Goal: Task Accomplishment & Management: Complete application form

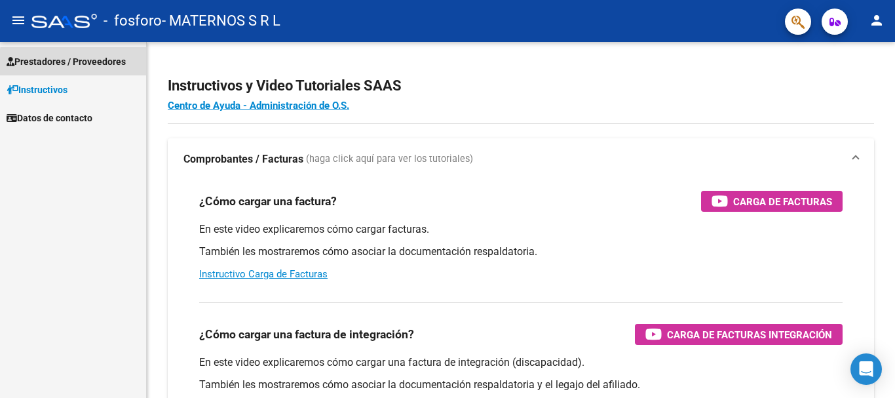
click at [106, 65] on span "Prestadores / Proveedores" at bounding box center [66, 61] width 119 height 14
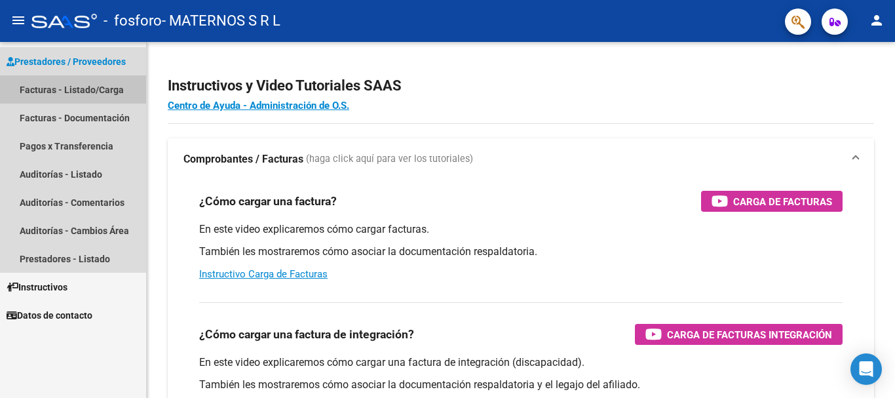
click at [88, 90] on link "Facturas - Listado/Carga" at bounding box center [73, 89] width 146 height 28
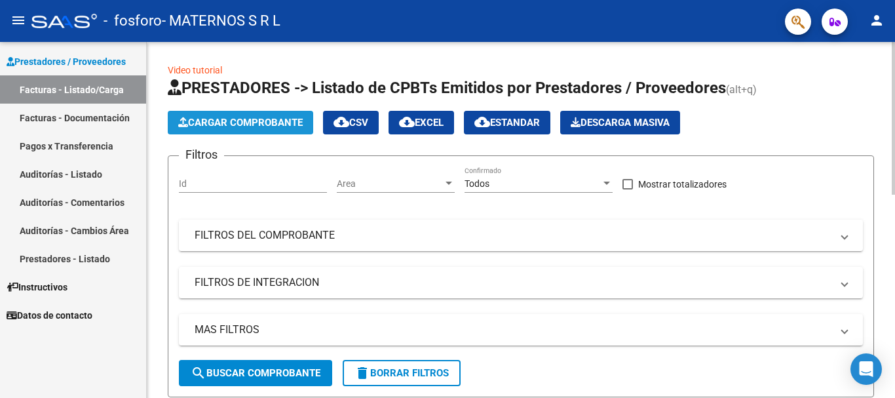
click at [263, 120] on span "Cargar Comprobante" at bounding box center [240, 123] width 125 height 12
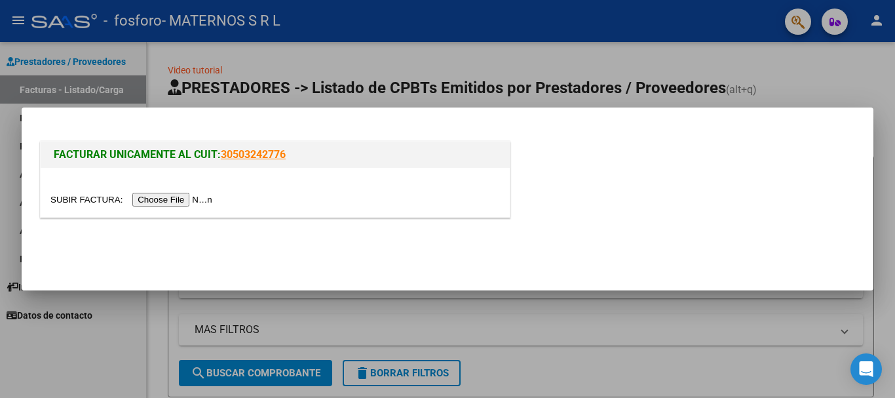
click at [205, 202] on input "file" at bounding box center [133, 200] width 166 height 14
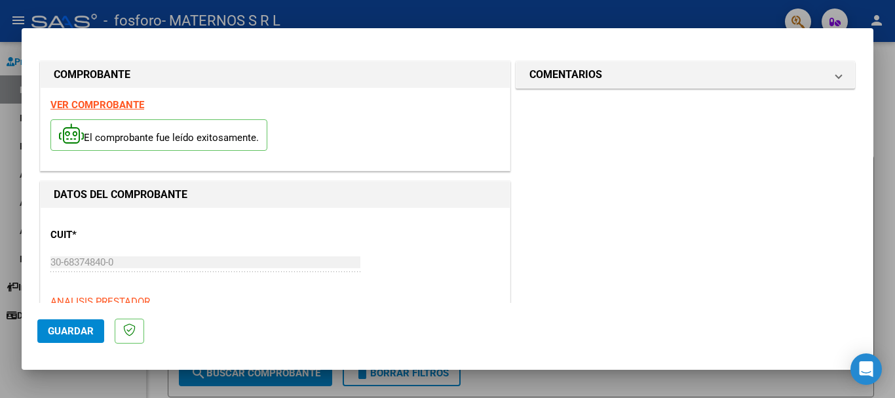
click at [185, 340] on mat-dialog-actions "Guardar" at bounding box center [447, 329] width 821 height 52
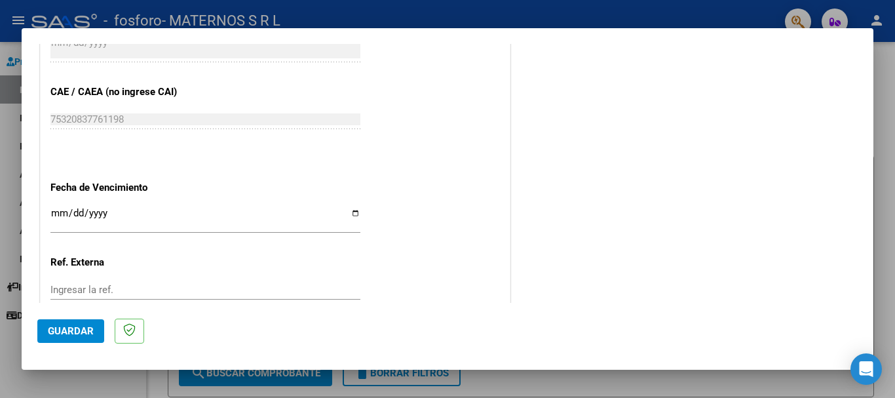
scroll to position [721, 0]
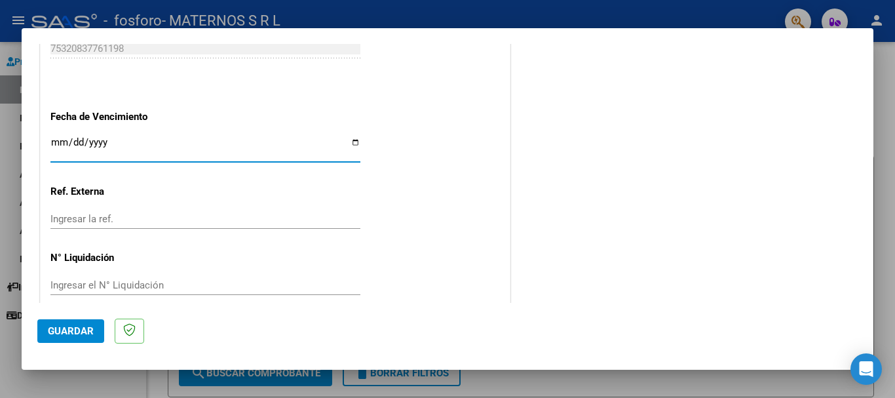
click at [355, 143] on input "Ingresar la fecha" at bounding box center [205, 147] width 310 height 21
type input "[DATE]"
click at [149, 225] on div "Ingresar la ref." at bounding box center [205, 219] width 310 height 20
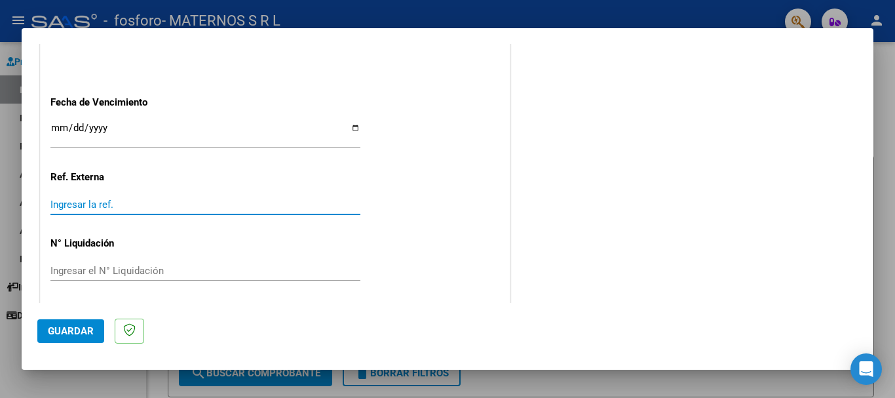
scroll to position [739, 0]
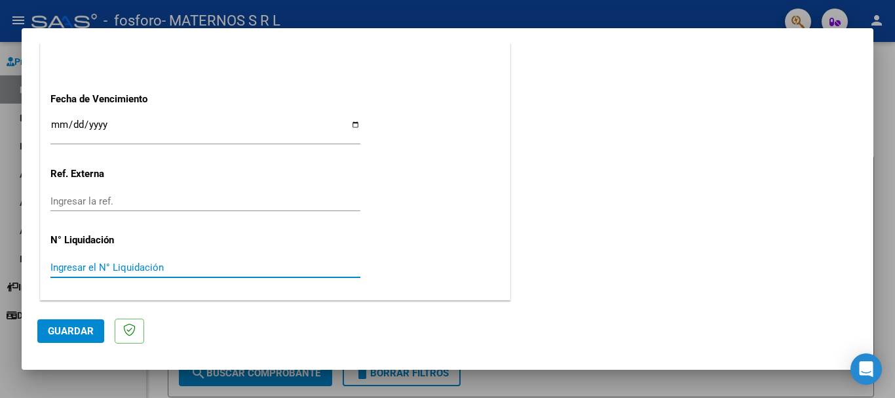
click at [69, 273] on input "Ingresar el N° Liquidación" at bounding box center [205, 268] width 310 height 12
click at [62, 335] on span "Guardar" at bounding box center [71, 331] width 46 height 12
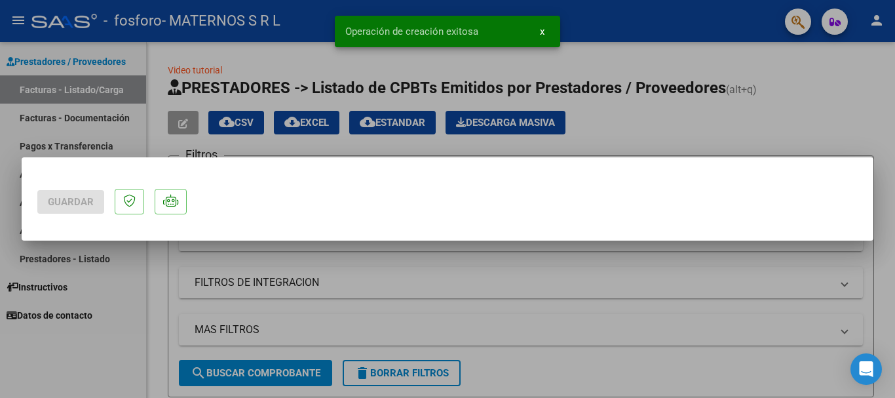
scroll to position [0, 0]
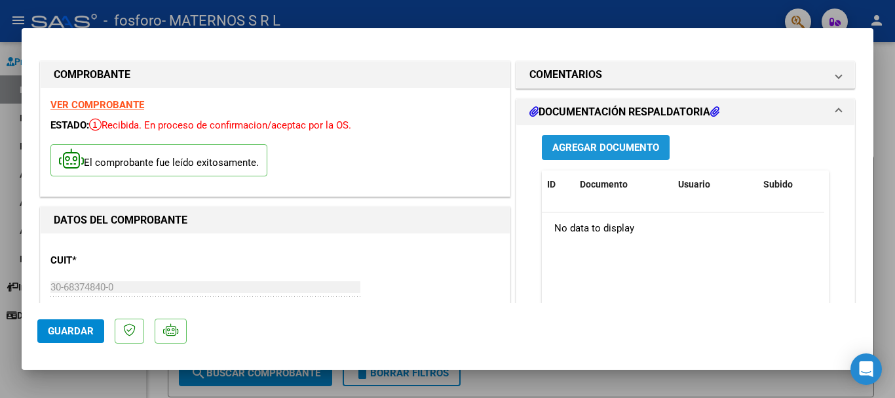
click at [619, 141] on span "Agregar Documento" at bounding box center [606, 147] width 107 height 12
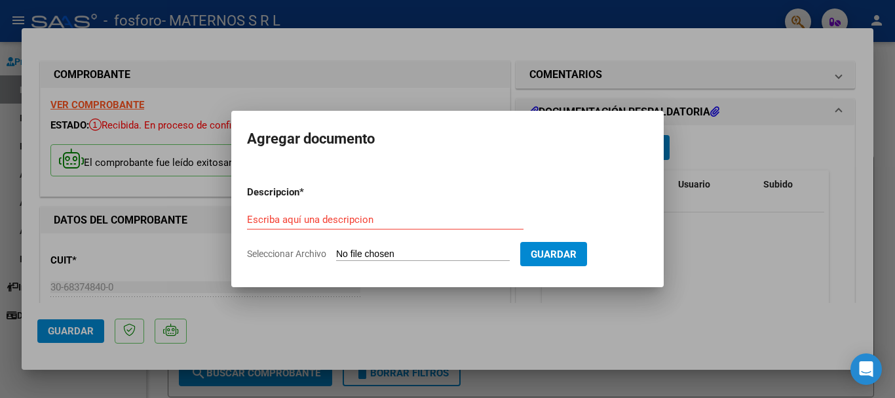
click at [381, 254] on input "Seleccionar Archivo" at bounding box center [423, 254] width 174 height 12
type input "C:\fakepath\01_FACB0007-00005699.pdf"
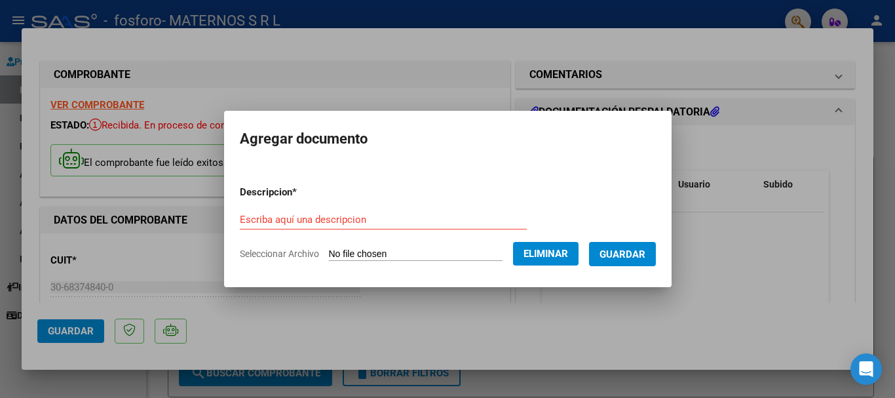
click at [534, 248] on button "Eliminar" at bounding box center [546, 254] width 66 height 24
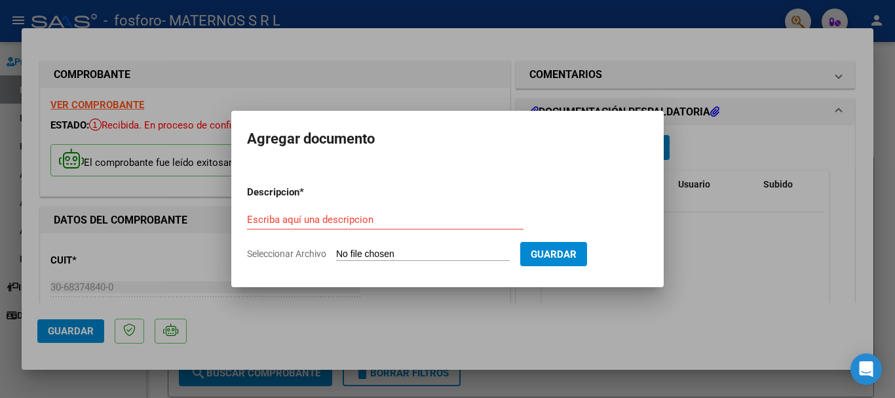
click at [397, 251] on input "Seleccionar Archivo" at bounding box center [423, 254] width 174 height 12
type input "C:\fakepath\REND OSPIF JULIO.pdf"
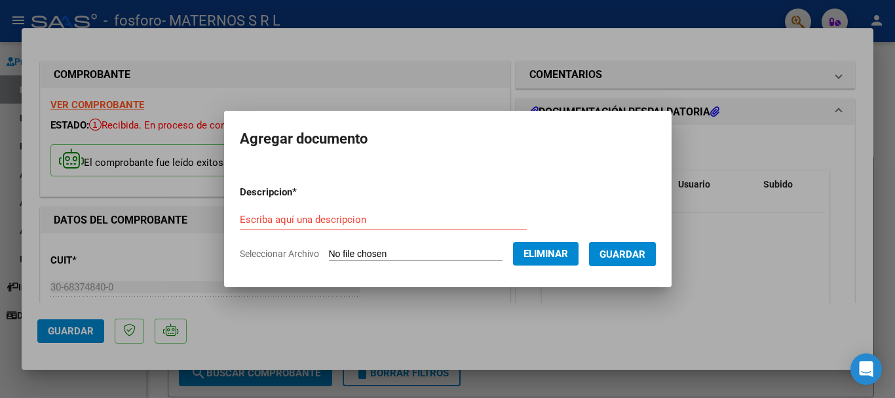
click at [325, 203] on form "Descripcion * Escriba aquí una descripcion Seleccionar Archivo Eliminar Guardar" at bounding box center [448, 223] width 416 height 96
click at [325, 214] on input "Escriba aquí una descripcion" at bounding box center [383, 220] width 287 height 12
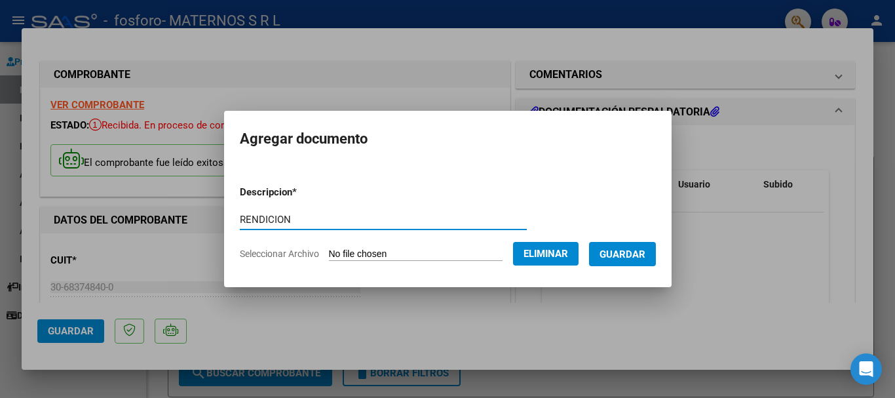
type input "RENDICION"
click at [641, 250] on span "Guardar" at bounding box center [623, 254] width 46 height 12
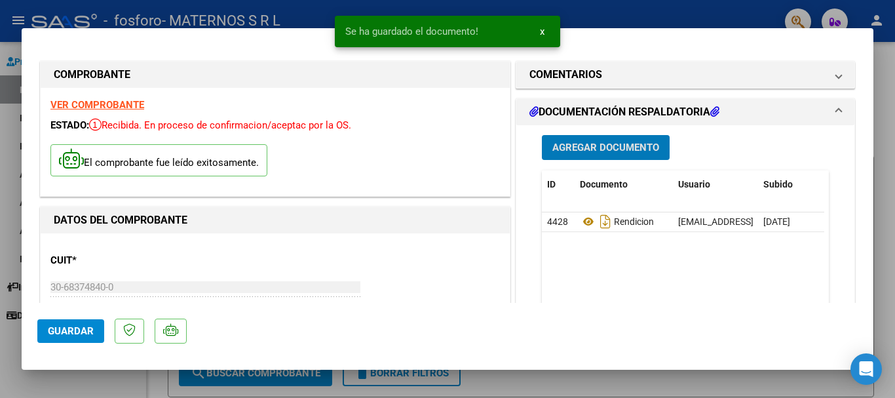
click at [599, 147] on span "Agregar Documento" at bounding box center [606, 148] width 107 height 12
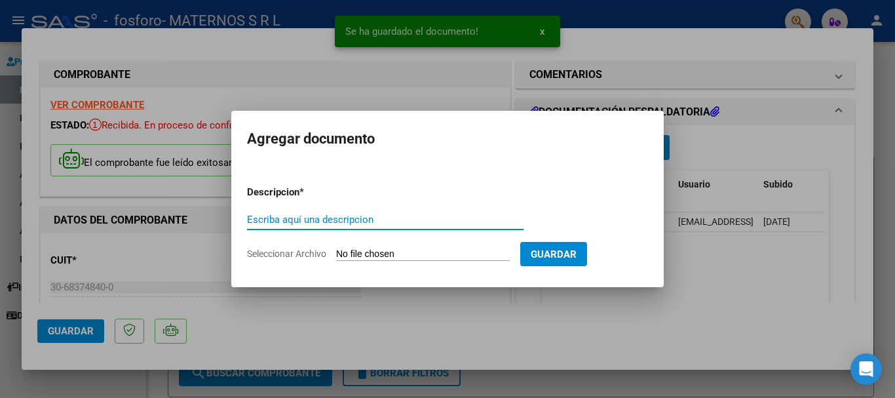
click at [291, 219] on input "Escriba aquí una descripcion" at bounding box center [385, 220] width 277 height 12
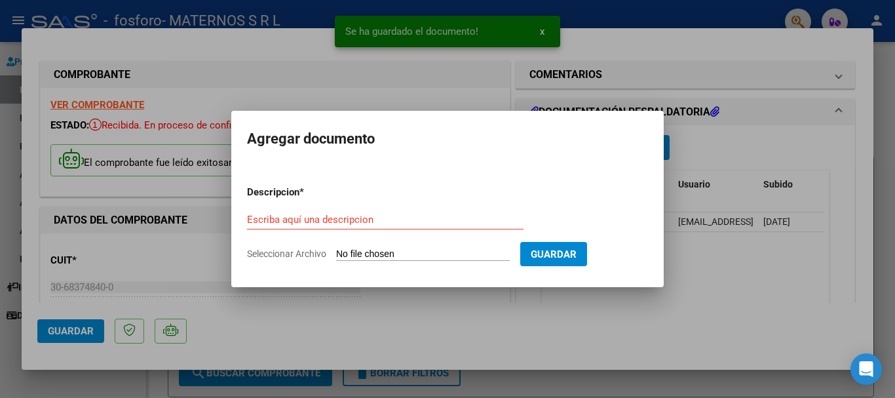
click at [354, 251] on input "Seleccionar Archivo" at bounding box center [423, 254] width 174 height 12
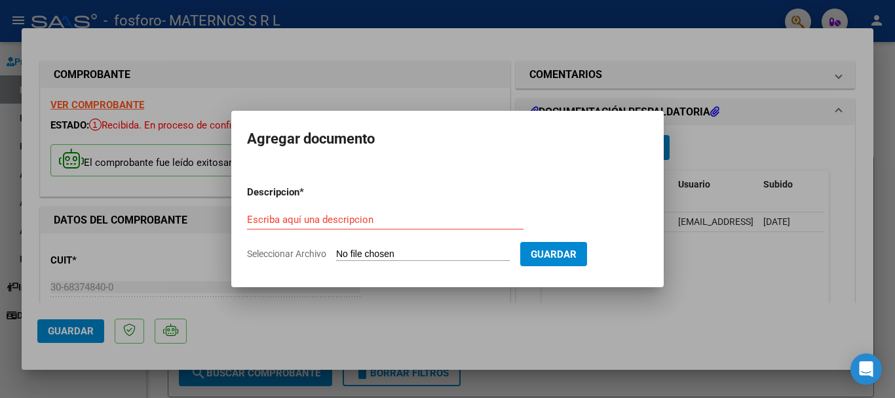
type input "C:\fakepath\AMB OSPIF DE JULIO.pdf"
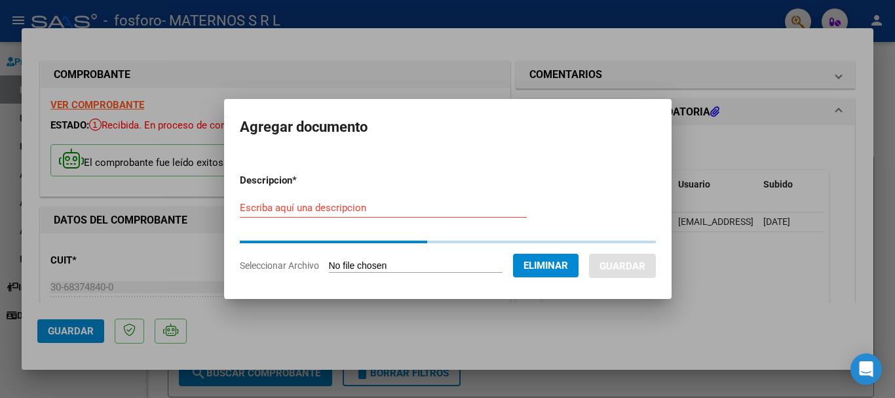
click at [252, 207] on input "Escriba aquí una descripcion" at bounding box center [383, 208] width 287 height 12
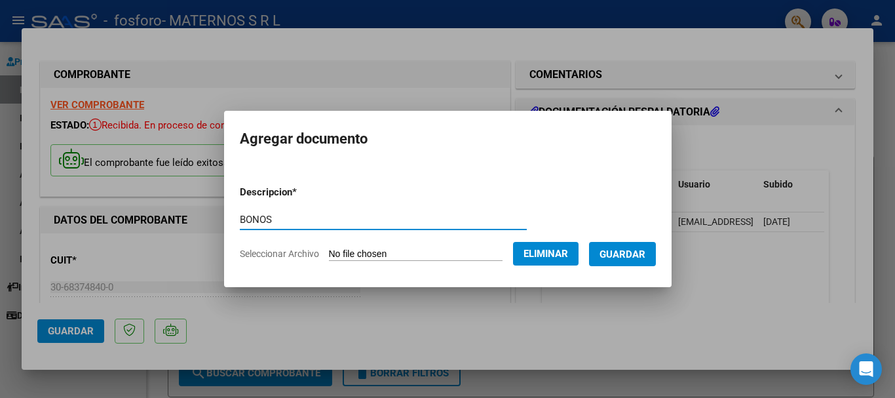
type input "BONOS"
click at [617, 259] on span "Guardar" at bounding box center [623, 254] width 46 height 12
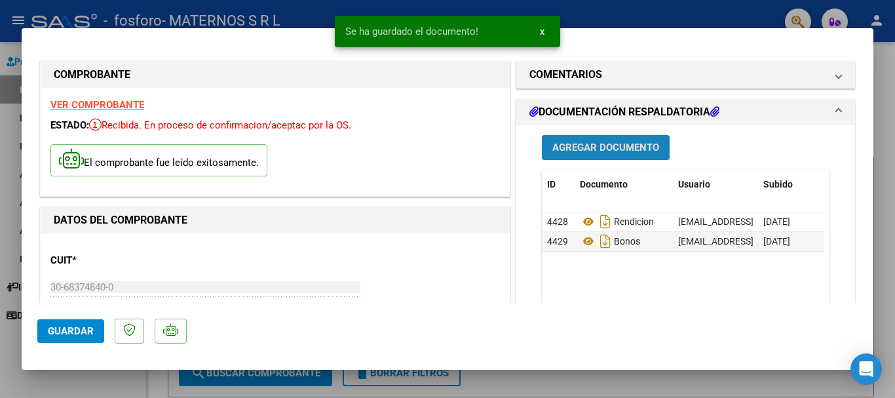
click at [608, 145] on span "Agregar Documento" at bounding box center [606, 148] width 107 height 12
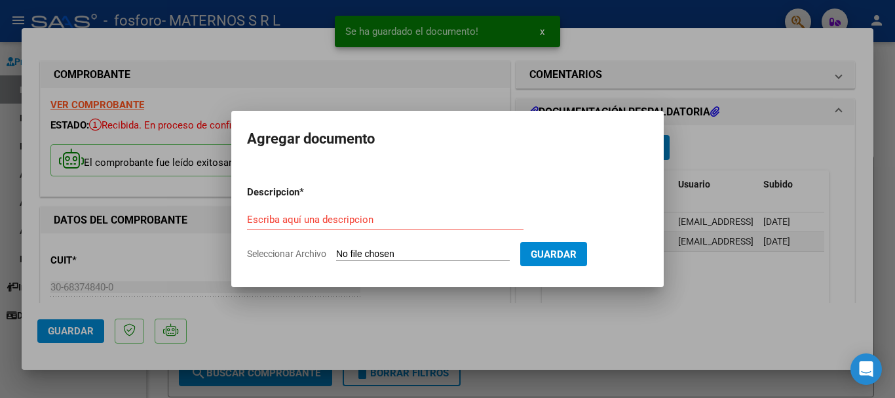
click at [362, 256] on input "Seleccionar Archivo" at bounding box center [423, 254] width 174 height 12
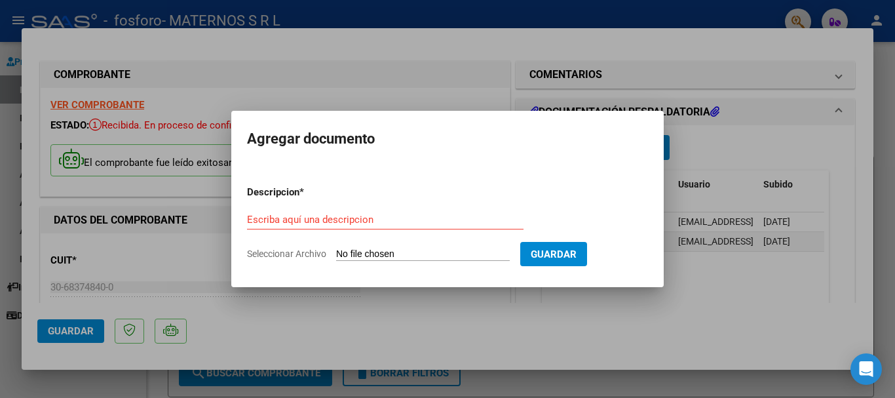
type input "C:\fakepath\LABO DULCE OSPIF [DATE].pdf"
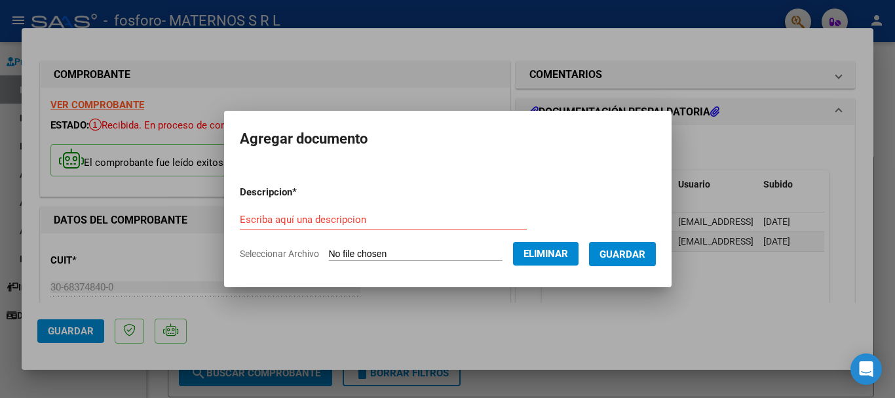
click at [268, 216] on input "Escriba aquí una descripcion" at bounding box center [383, 220] width 287 height 12
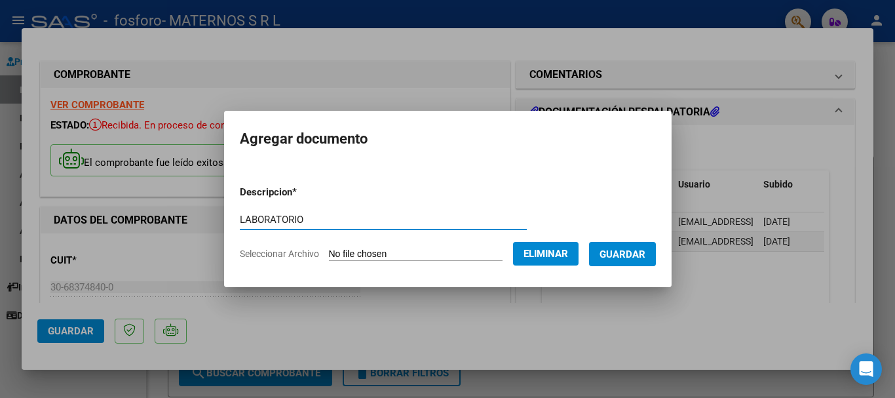
type input "LABORATORIO"
click at [646, 250] on span "Guardar" at bounding box center [623, 254] width 46 height 12
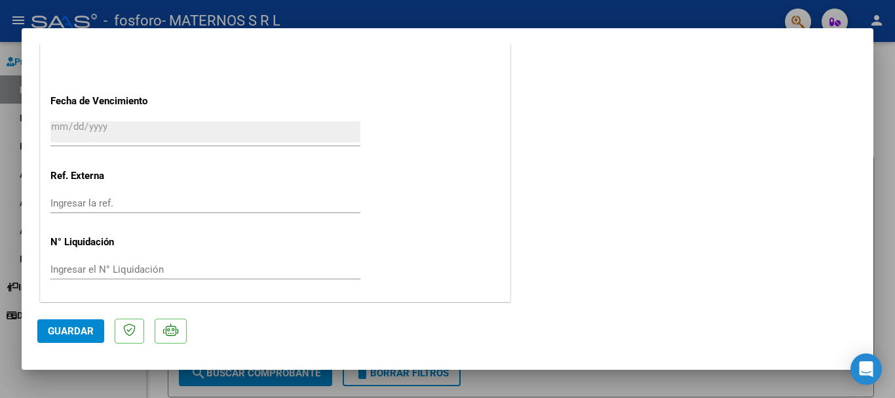
scroll to position [789, 0]
click at [59, 330] on span "Guardar" at bounding box center [71, 331] width 46 height 12
click at [542, 36] on mat-dialog-container "COMPROBANTE VER COMPROBANTE ESTADO: Recibida. En proceso de confirmacion/acepta…" at bounding box center [448, 198] width 852 height 341
click at [895, 256] on div at bounding box center [447, 199] width 895 height 398
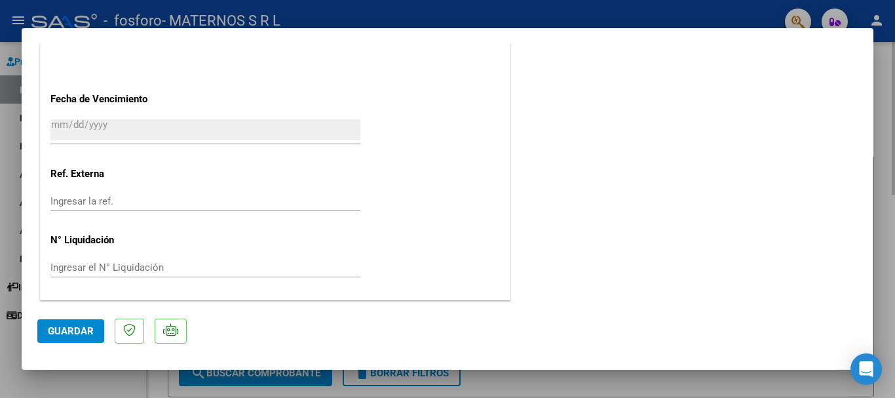
type input "$ 0,00"
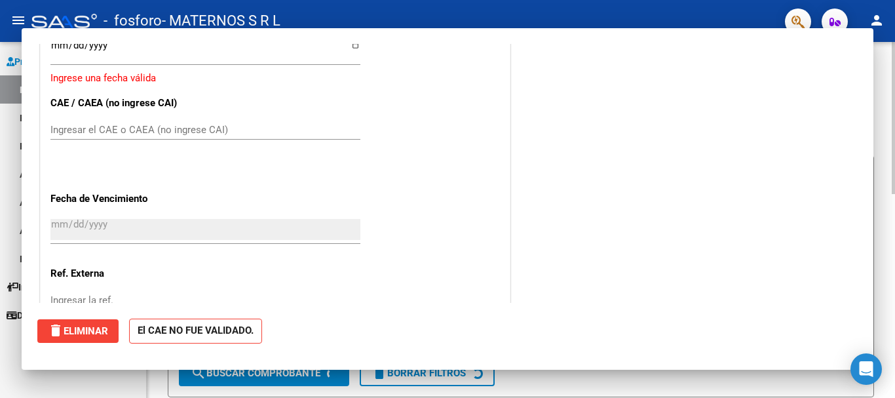
scroll to position [749, 0]
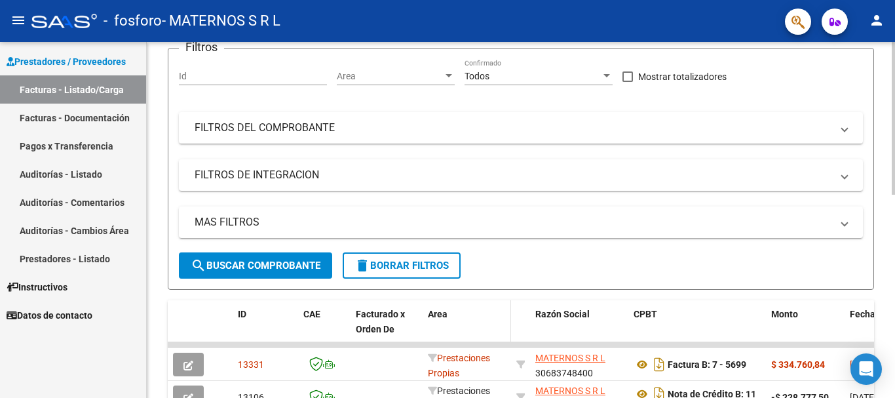
scroll to position [0, 0]
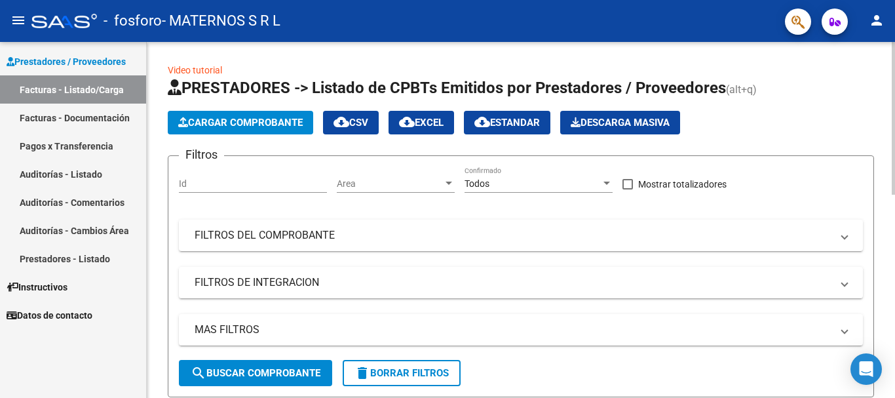
click at [222, 126] on span "Cargar Comprobante" at bounding box center [240, 123] width 125 height 12
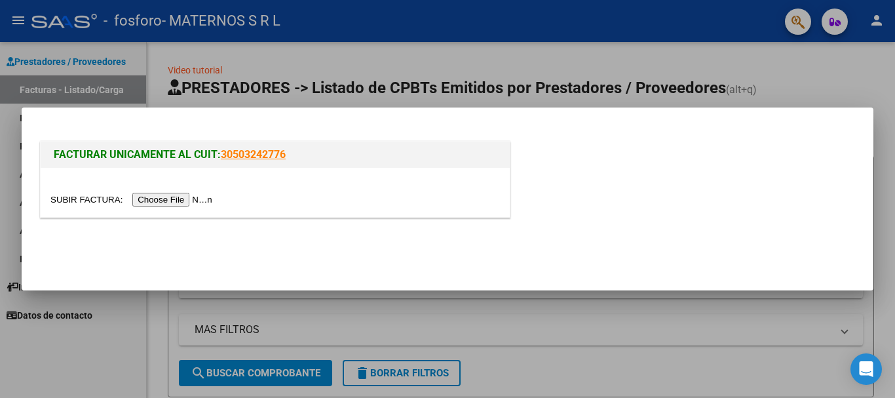
click at [172, 203] on input "file" at bounding box center [133, 200] width 166 height 14
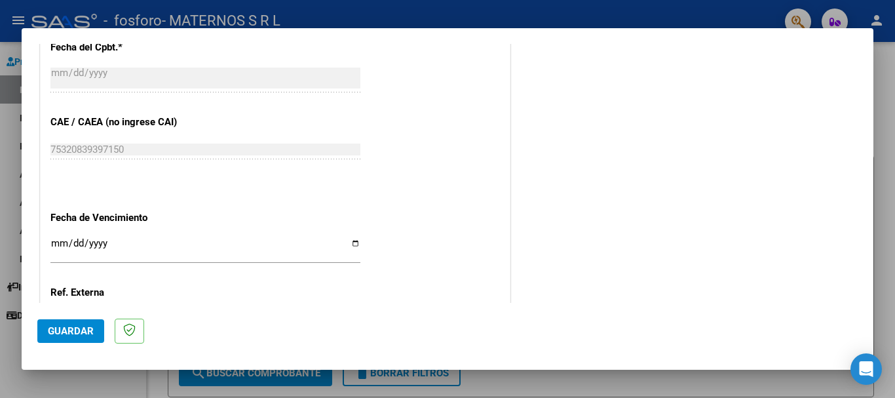
scroll to position [655, 0]
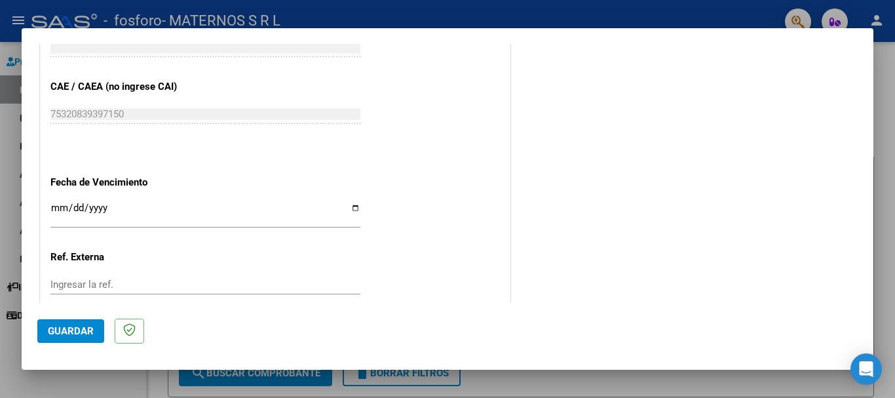
click at [334, 207] on input "Ingresar la fecha" at bounding box center [205, 213] width 310 height 21
click at [352, 211] on input "Ingresar la fecha" at bounding box center [205, 213] width 310 height 21
type input "[DATE]"
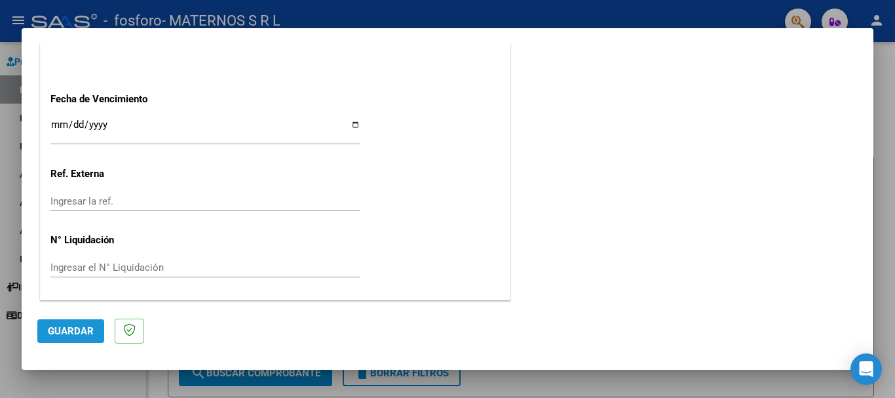
click at [63, 334] on span "Guardar" at bounding box center [71, 331] width 46 height 12
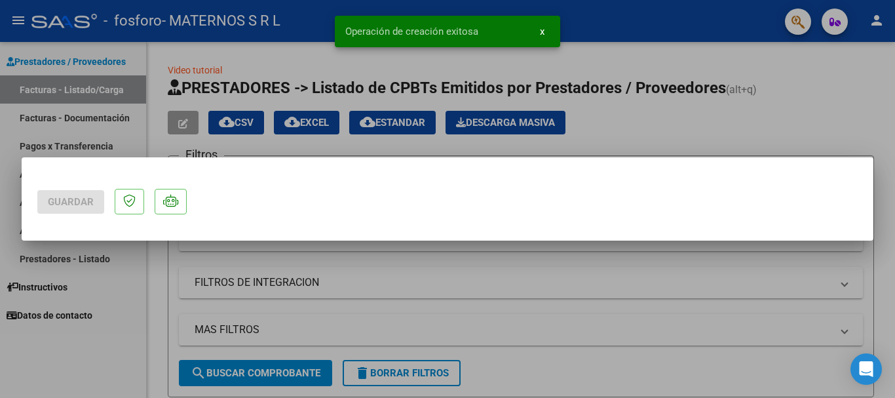
scroll to position [0, 0]
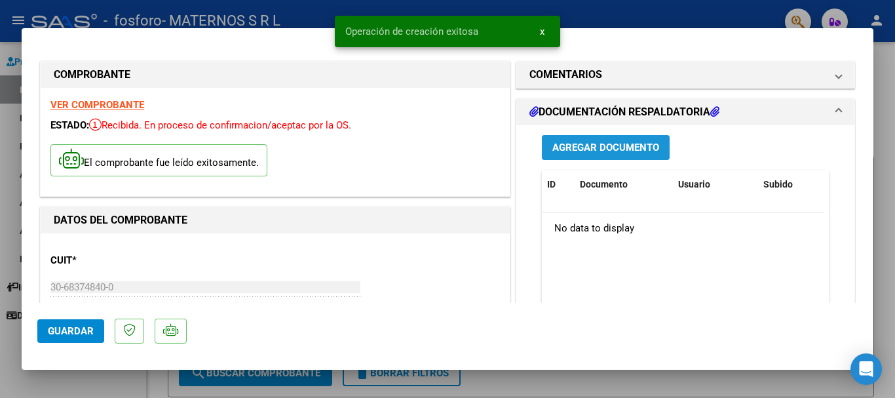
click at [595, 135] on button "Agregar Documento" at bounding box center [606, 147] width 128 height 24
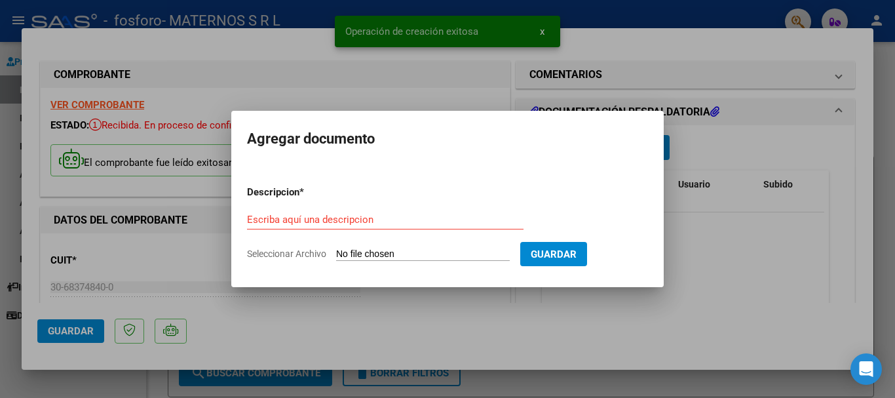
click at [400, 226] on div "Escriba aquí una descripcion" at bounding box center [385, 220] width 277 height 20
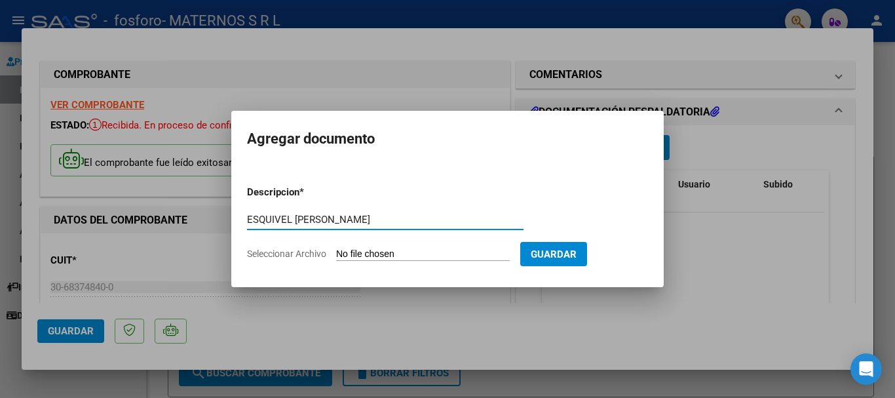
type input "ESQUIVEL [PERSON_NAME]"
click at [419, 254] on input "Seleccionar Archivo" at bounding box center [423, 254] width 174 height 12
type input "C:\fakepath\ESQUIVEL [PERSON_NAME].pdf"
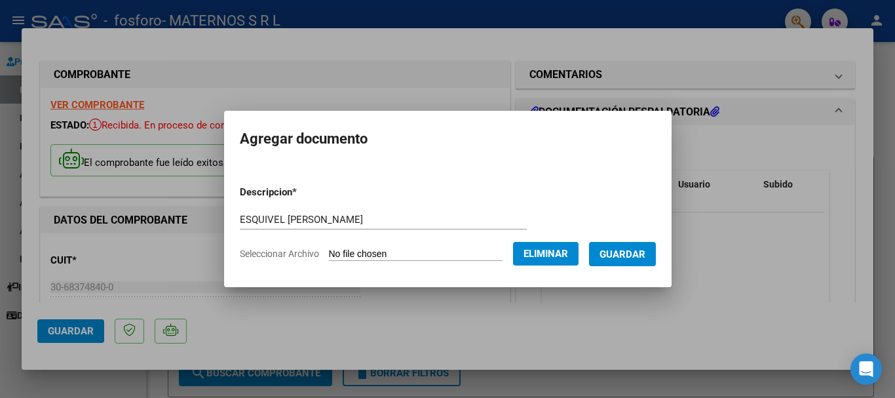
click at [646, 250] on span "Guardar" at bounding box center [623, 254] width 46 height 12
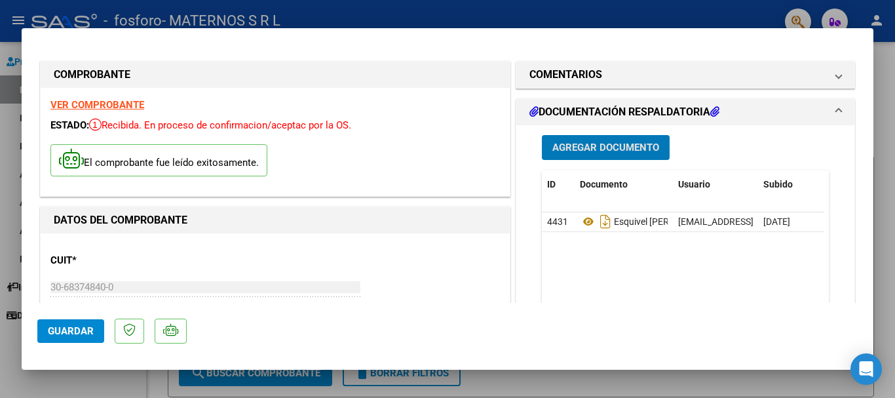
click at [54, 335] on span "Guardar" at bounding box center [71, 331] width 46 height 12
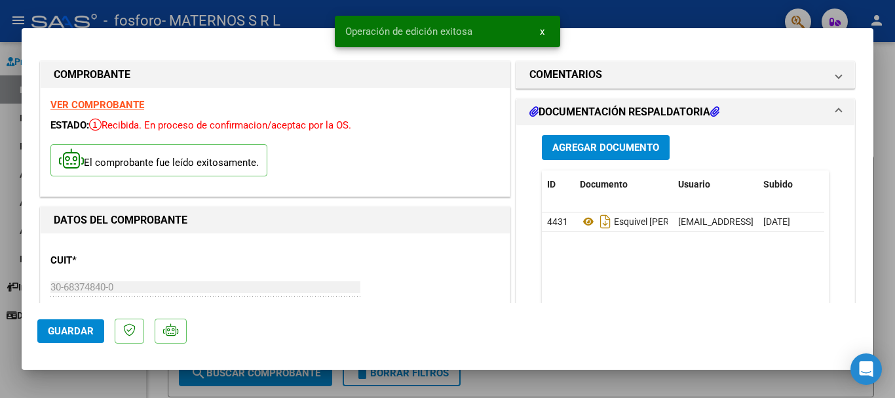
click at [884, 264] on div at bounding box center [447, 199] width 895 height 398
type input "$ 0,00"
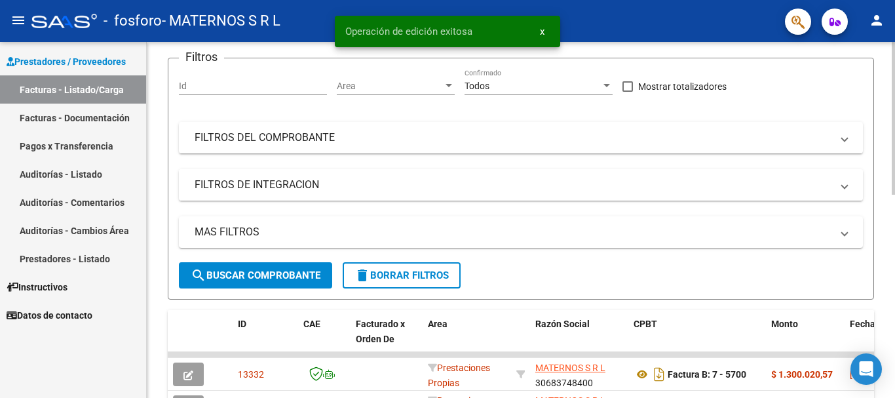
scroll to position [197, 0]
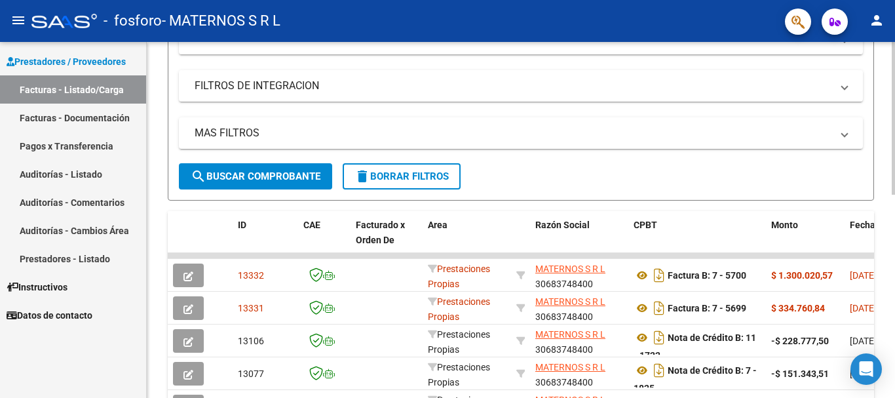
click at [676, 63] on div "Filtros Id Area Area Todos Confirmado Mostrar totalizadores FILTROS DEL COMPROB…" at bounding box center [521, 66] width 684 height 193
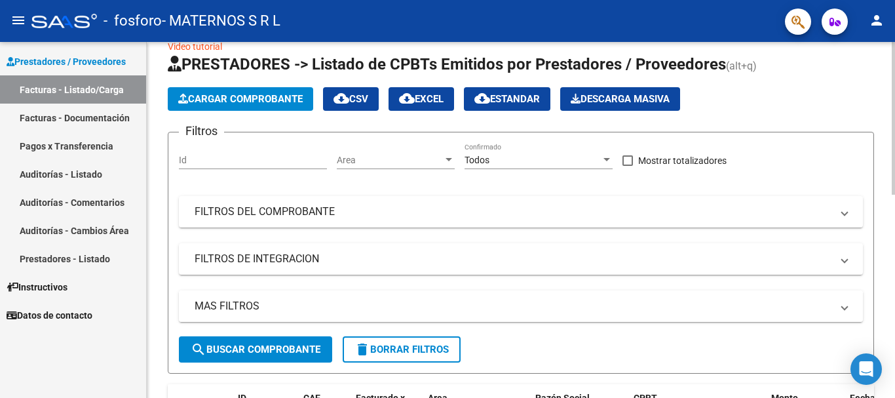
scroll to position [0, 0]
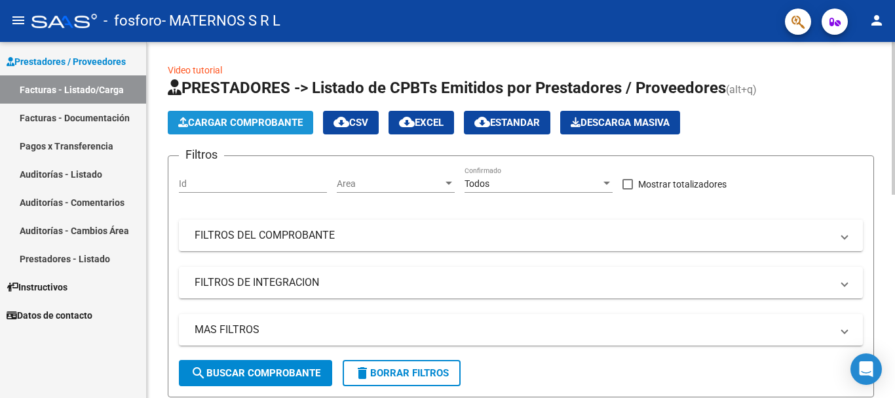
click at [271, 117] on span "Cargar Comprobante" at bounding box center [240, 123] width 125 height 12
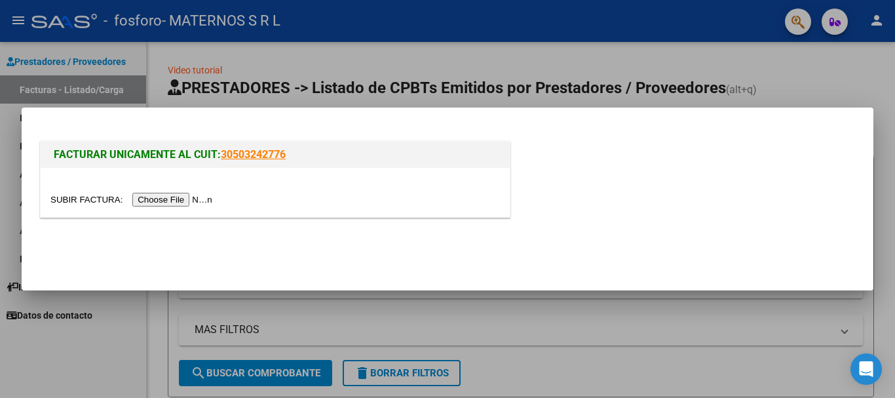
click at [167, 199] on input "file" at bounding box center [133, 200] width 166 height 14
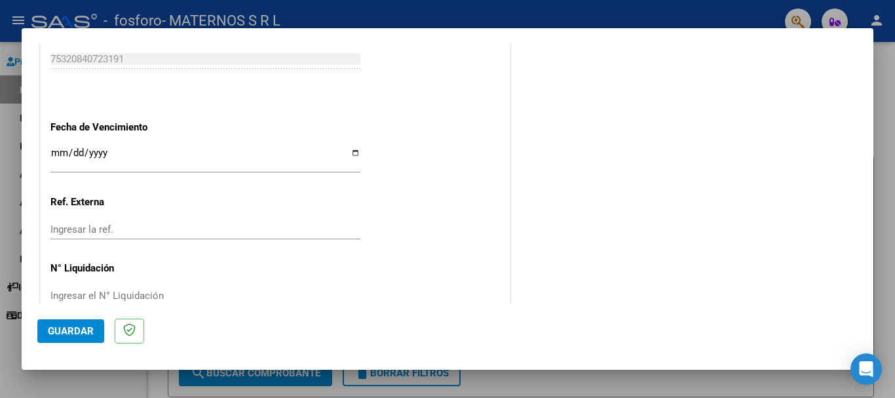
scroll to position [739, 0]
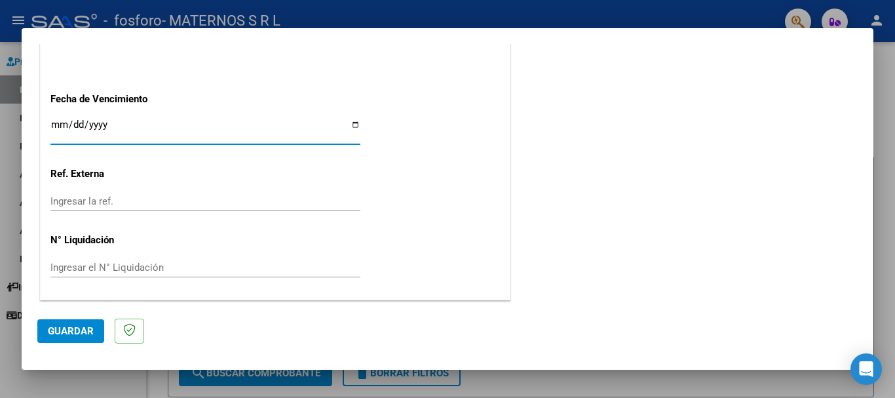
click at [350, 125] on input "Ingresar la fecha" at bounding box center [205, 129] width 310 height 21
type input "[DATE]"
click at [69, 330] on span "Guardar" at bounding box center [71, 331] width 46 height 12
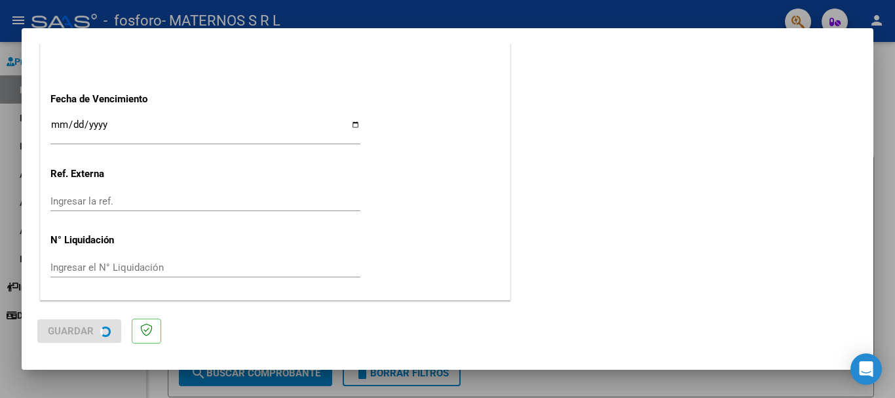
scroll to position [0, 0]
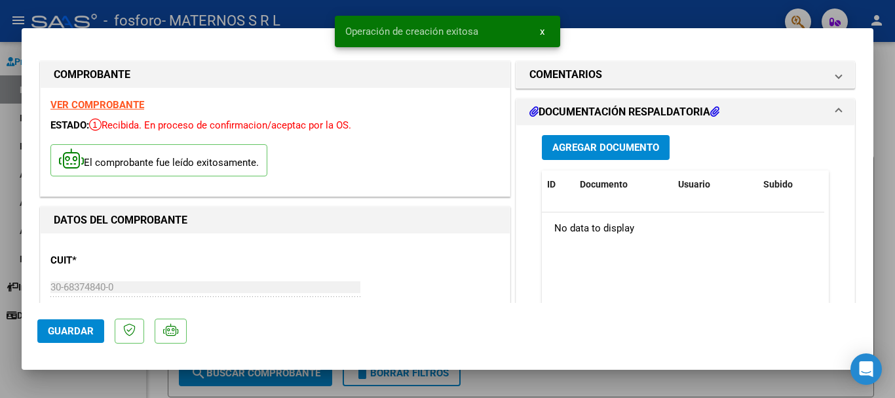
click at [611, 151] on span "Agregar Documento" at bounding box center [606, 148] width 107 height 12
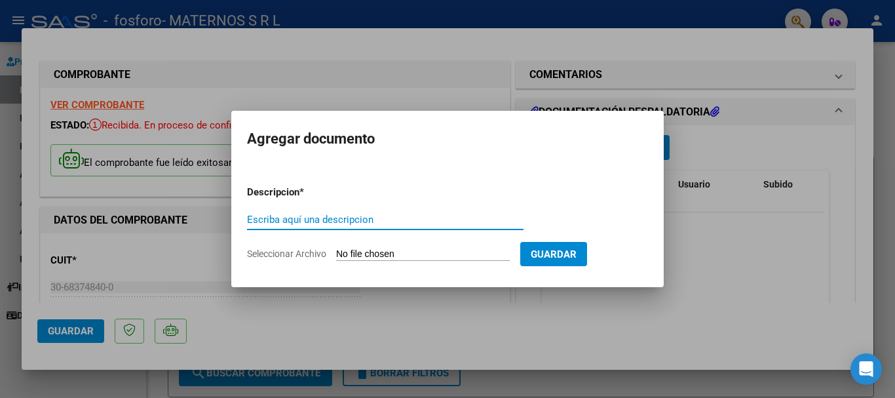
click at [383, 255] on input "Seleccionar Archivo" at bounding box center [423, 254] width 174 height 12
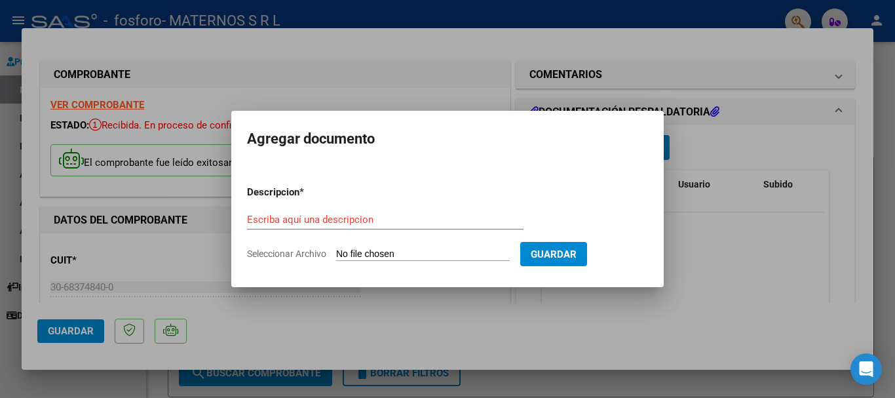
type input "C:\fakepath\Rendicion ambulatorio maternos - Ospif ([GEOGRAPHIC_DATA]) - [DATE]…"
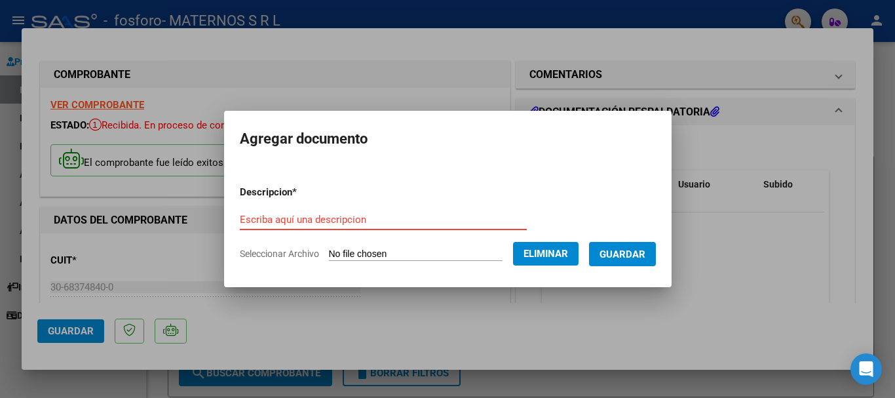
click at [360, 217] on input "Escriba aquí una descripcion" at bounding box center [383, 220] width 287 height 12
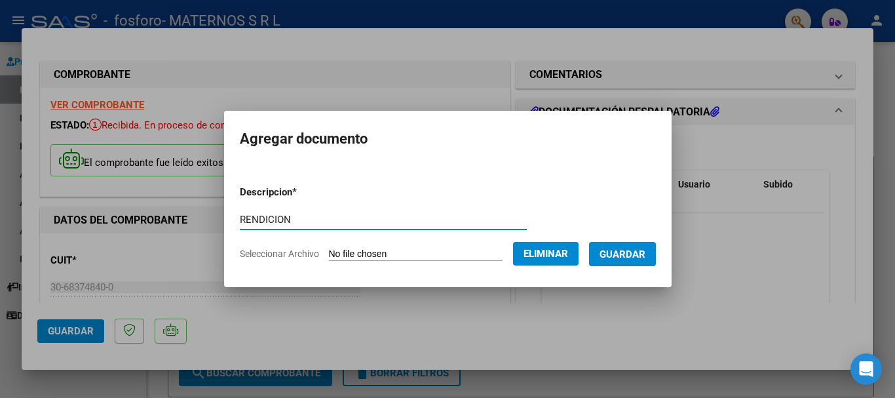
type input "RENDICION"
click at [619, 253] on span "Guardar" at bounding box center [623, 254] width 46 height 12
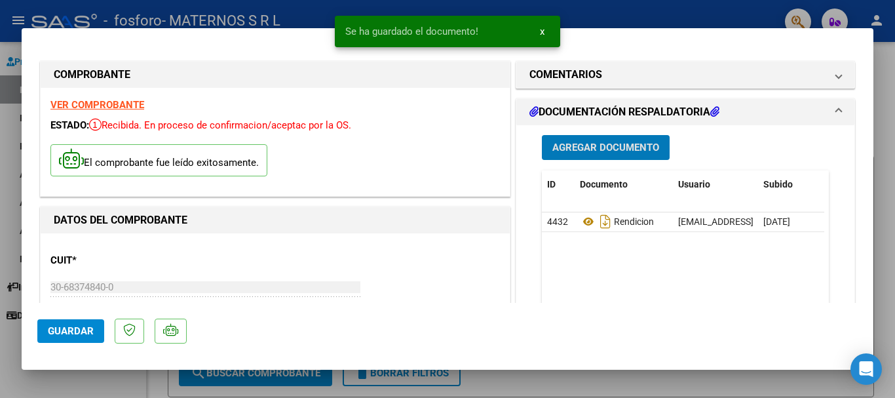
click at [584, 149] on span "Agregar Documento" at bounding box center [606, 148] width 107 height 12
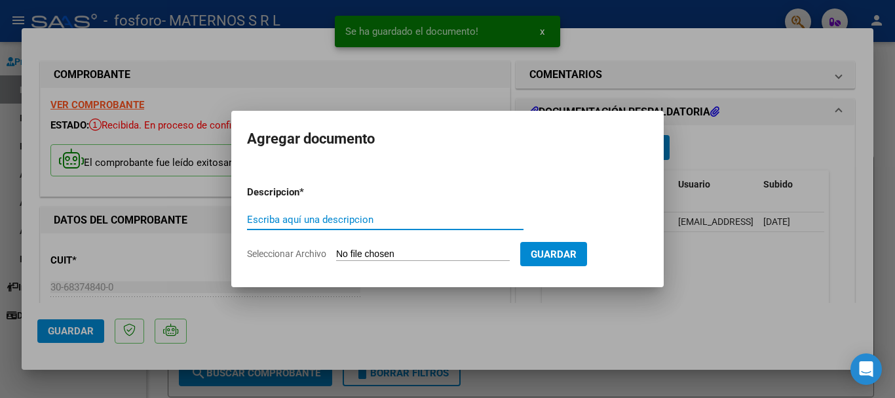
click at [313, 220] on input "Escriba aquí una descripcion" at bounding box center [385, 220] width 277 height 12
click at [359, 248] on input "Seleccionar Archivo" at bounding box center [423, 254] width 174 height 12
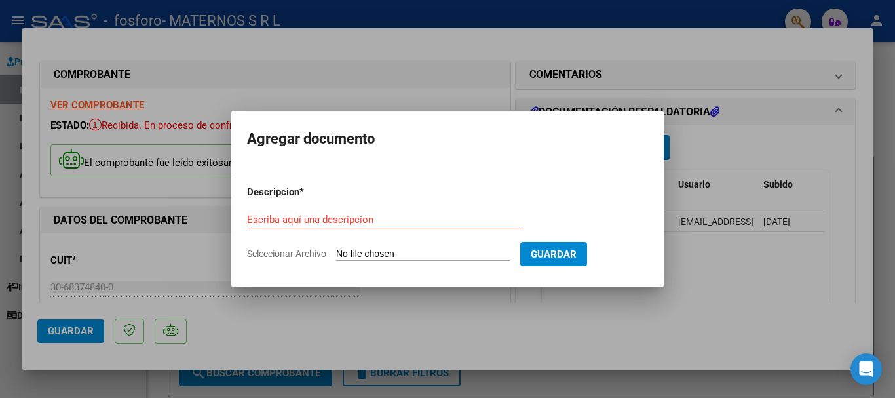
type input "C:\fakepath\Ambulatorio maternos - Ospif ([GEOGRAPHIC_DATA]) - [DATE].pdf"
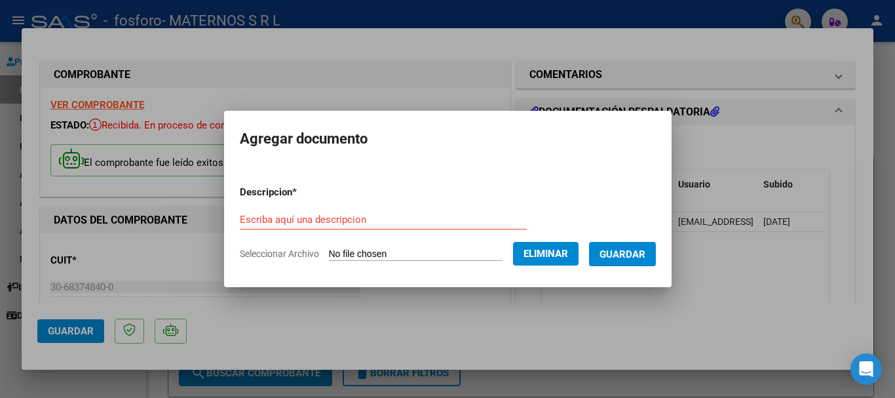
click at [375, 206] on form "Descripcion * Escriba aquí una descripcion Seleccionar Archivo Eliminar Guardar" at bounding box center [448, 223] width 416 height 96
click at [370, 219] on input "Escriba aquí una descripcion" at bounding box center [383, 220] width 287 height 12
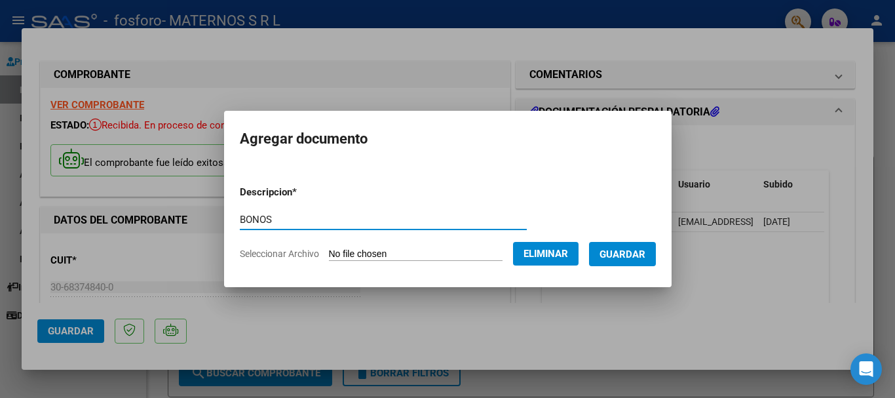
type input "BONOS"
click at [633, 258] on span "Guardar" at bounding box center [623, 254] width 46 height 12
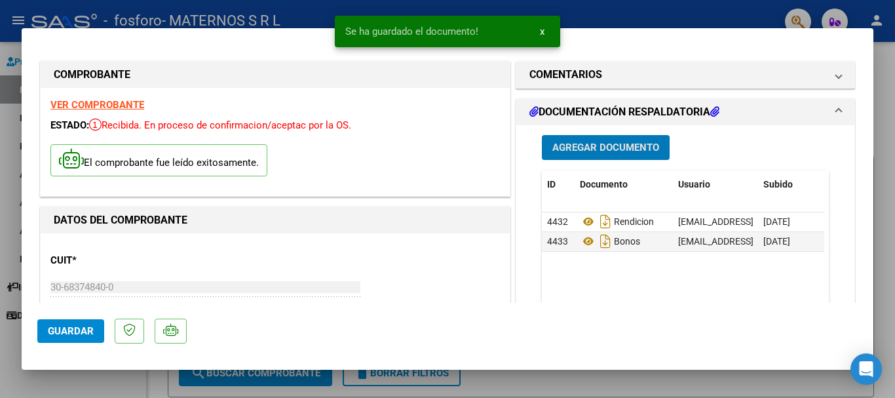
click at [583, 148] on span "Agregar Documento" at bounding box center [606, 148] width 107 height 12
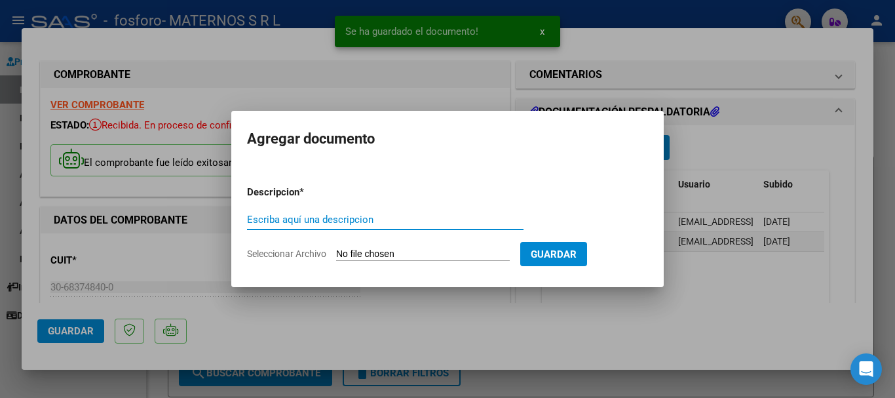
click at [372, 259] on input "Seleccionar Archivo" at bounding box center [423, 254] width 174 height 12
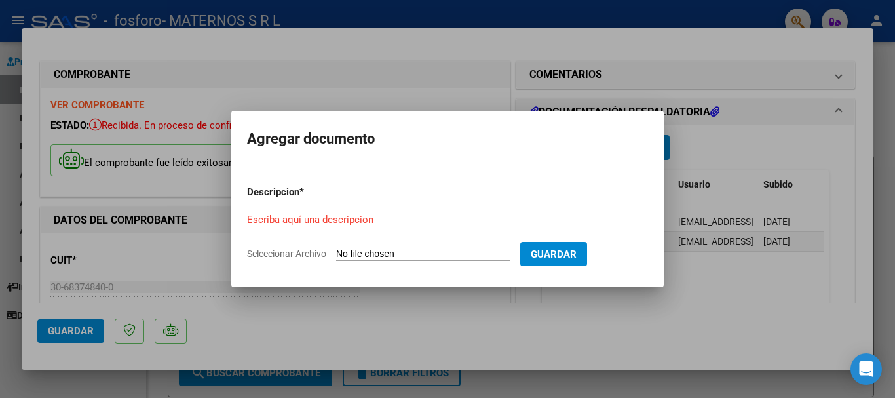
type input "C:\fakepath\OSPIF LABO SAN JUAN 7-2025.pdf"
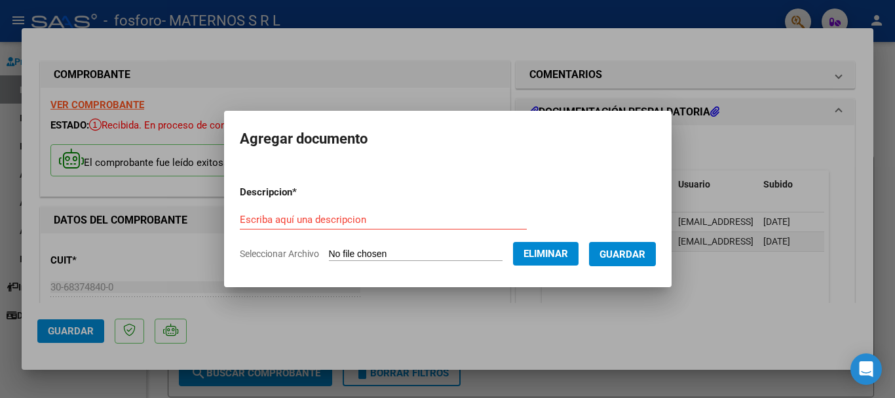
click at [294, 215] on input "Escriba aquí una descripcion" at bounding box center [383, 220] width 287 height 12
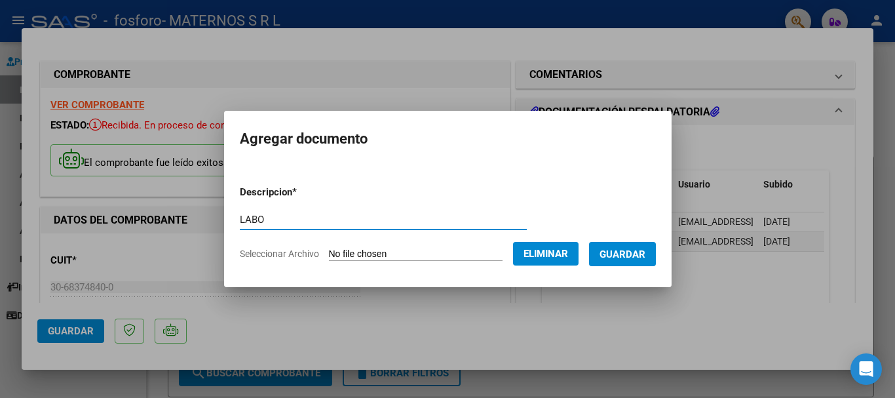
type input "LABO"
click at [638, 253] on span "Guardar" at bounding box center [623, 254] width 46 height 12
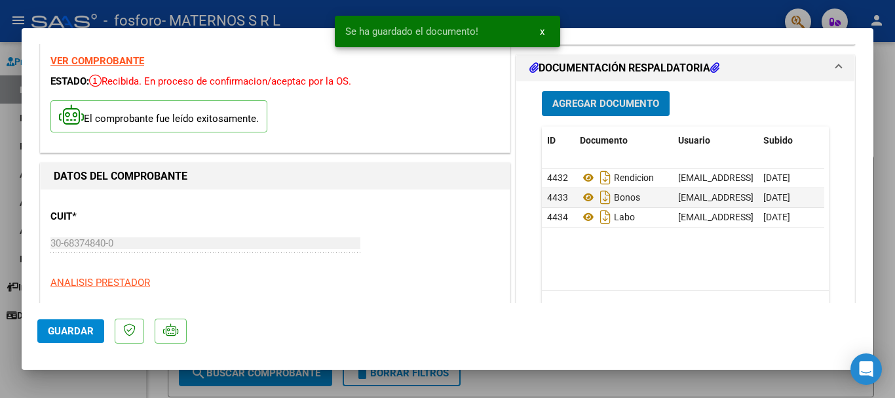
scroll to position [66, 0]
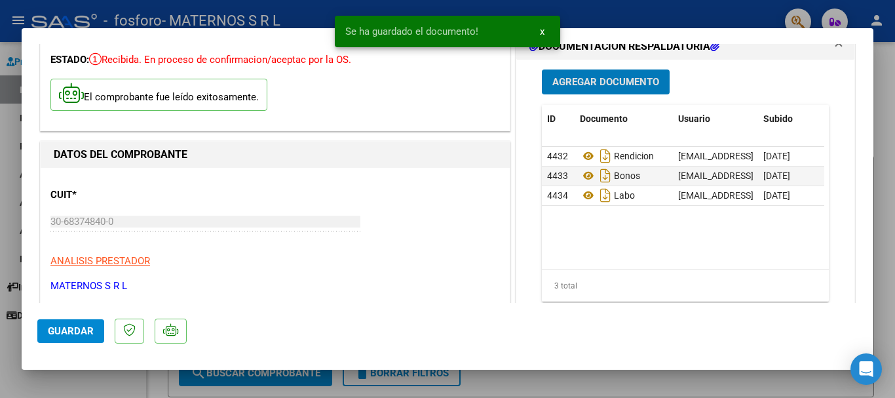
click at [72, 326] on span "Guardar" at bounding box center [71, 331] width 46 height 12
click at [540, 34] on span "x" at bounding box center [542, 32] width 5 height 12
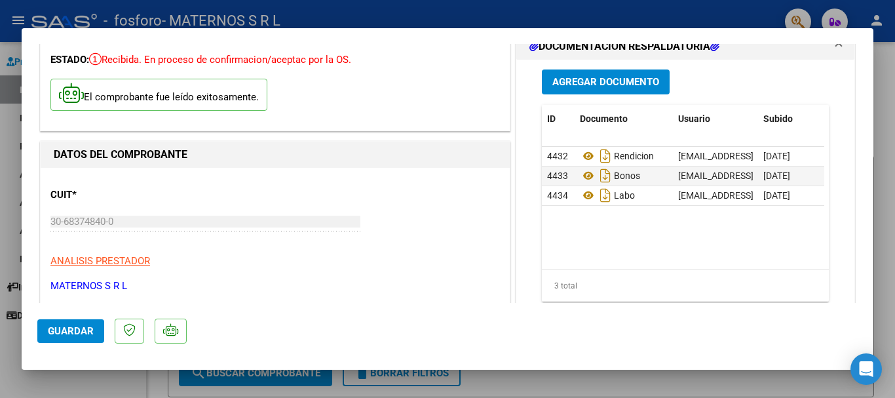
click at [881, 128] on div at bounding box center [447, 199] width 895 height 398
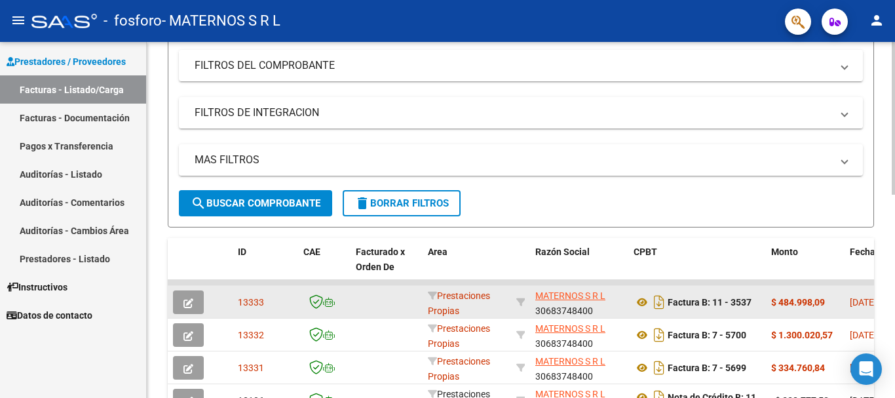
scroll to position [197, 0]
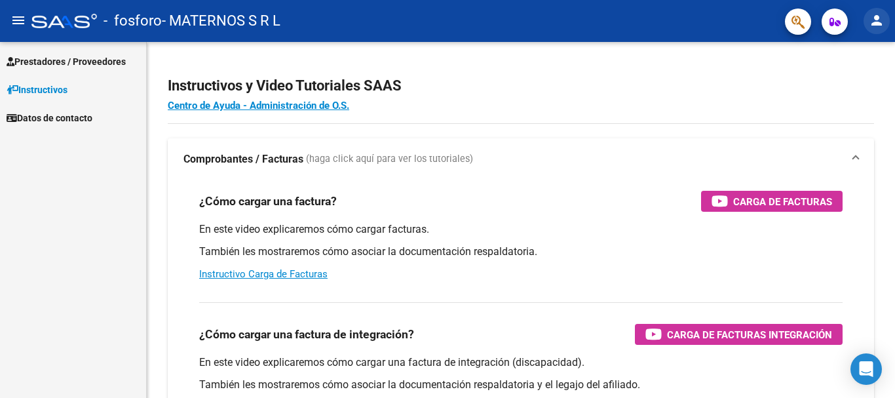
click at [878, 18] on mat-icon "person" at bounding box center [877, 20] width 16 height 16
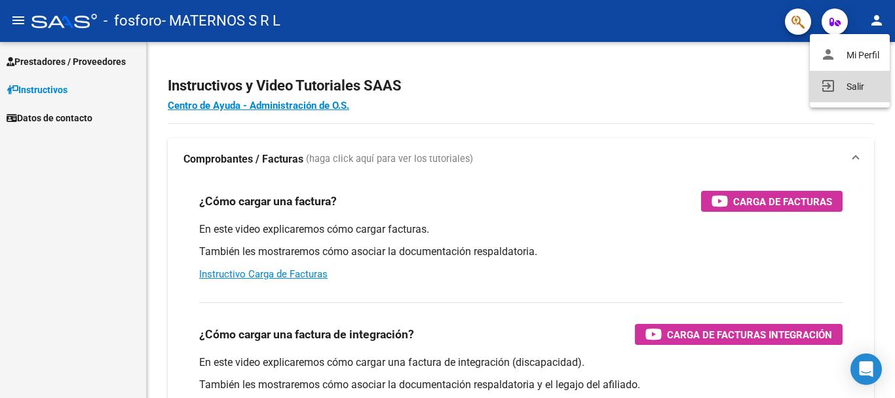
click at [862, 90] on button "exit_to_app Salir" at bounding box center [850, 86] width 80 height 31
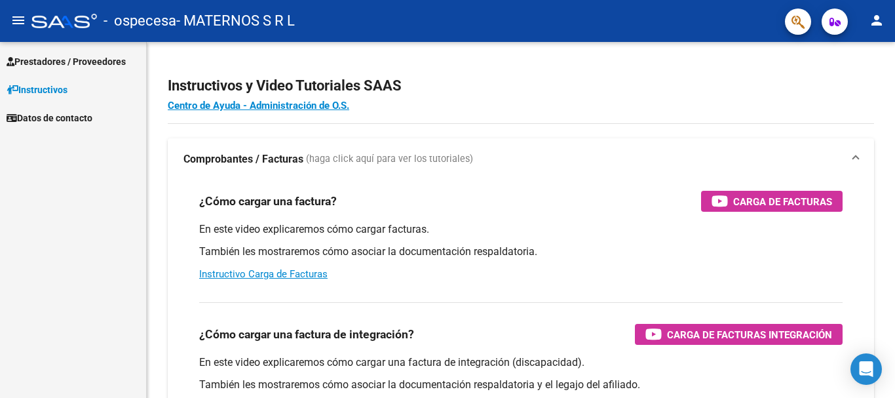
click at [65, 47] on link "Prestadores / Proveedores" at bounding box center [73, 61] width 146 height 28
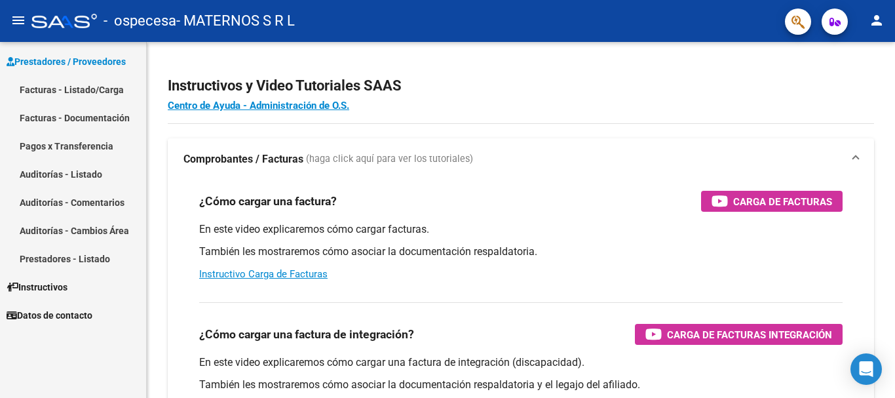
click at [93, 87] on link "Facturas - Listado/Carga" at bounding box center [73, 89] width 146 height 28
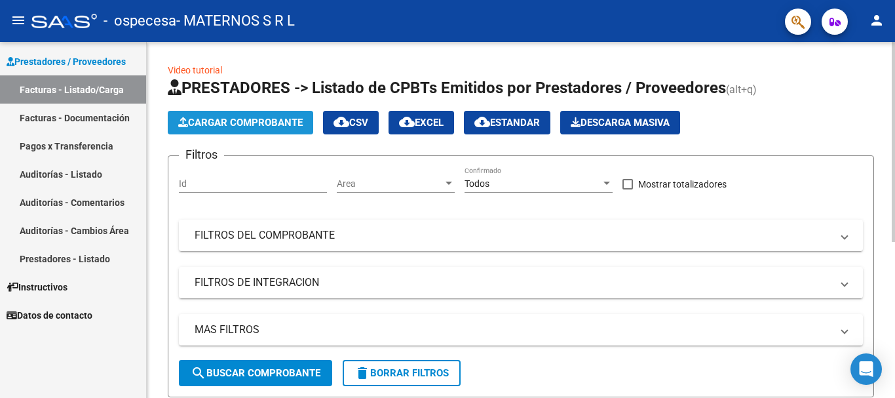
click at [223, 119] on span "Cargar Comprobante" at bounding box center [240, 123] width 125 height 12
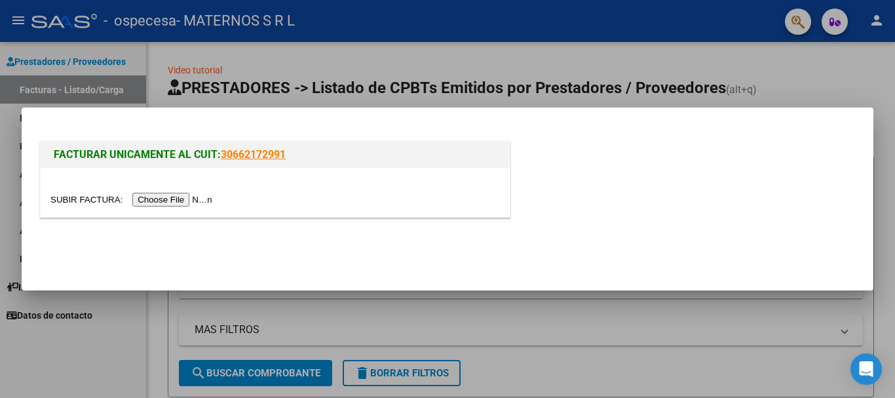
click at [174, 201] on input "file" at bounding box center [133, 200] width 166 height 14
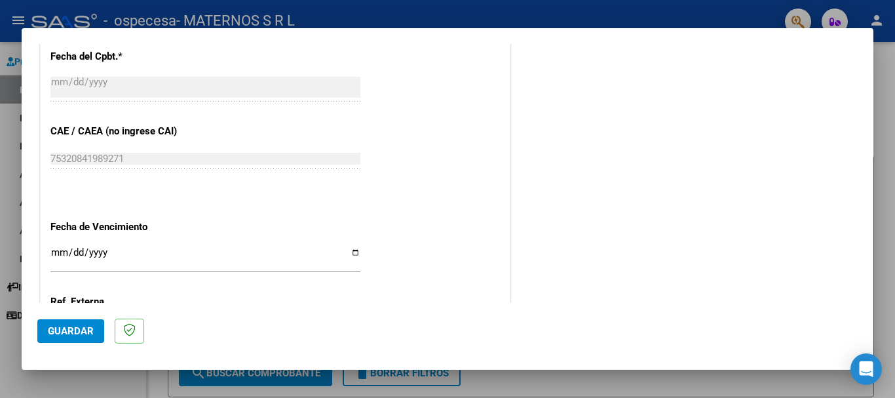
scroll to position [655, 0]
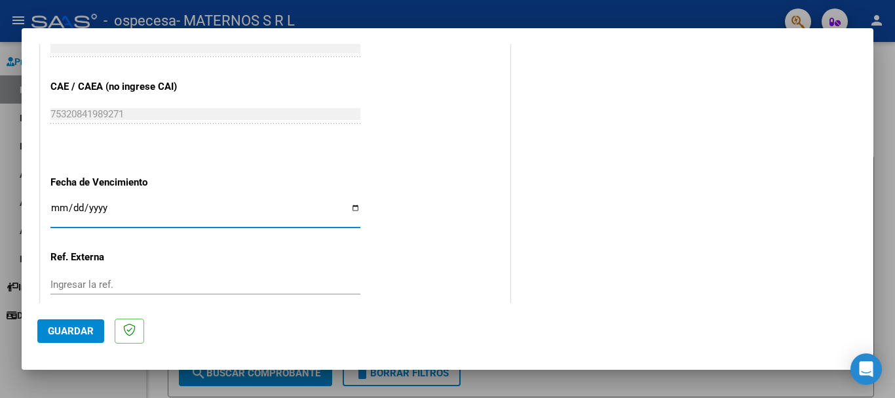
click at [341, 207] on input "Ingresar la fecha" at bounding box center [205, 213] width 310 height 21
click at [350, 206] on input "Ingresar la fecha" at bounding box center [205, 213] width 310 height 21
type input "[DATE]"
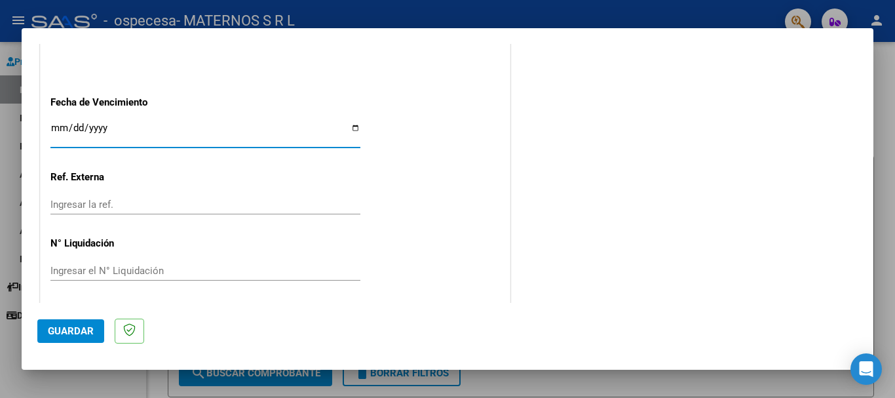
scroll to position [739, 0]
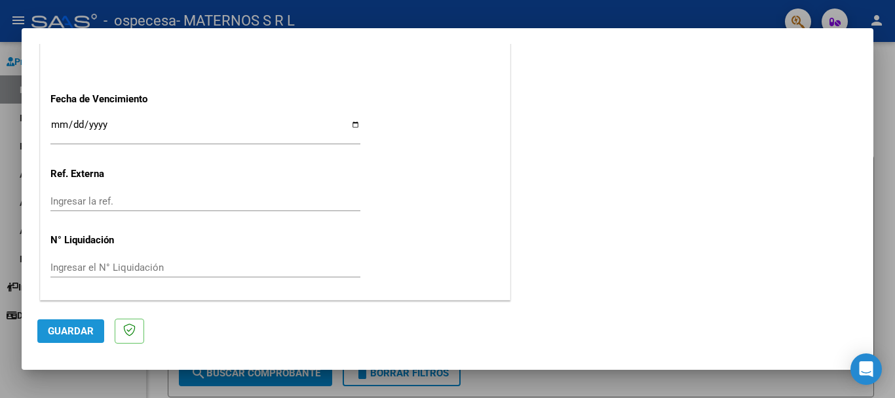
click at [60, 338] on button "Guardar" at bounding box center [70, 331] width 67 height 24
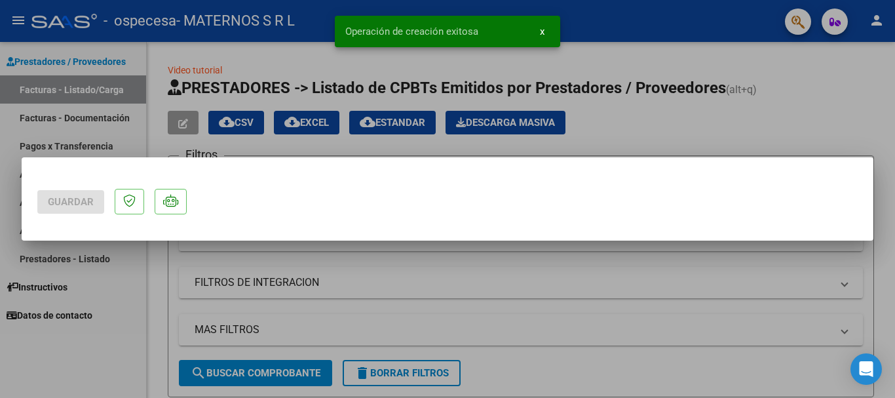
scroll to position [0, 0]
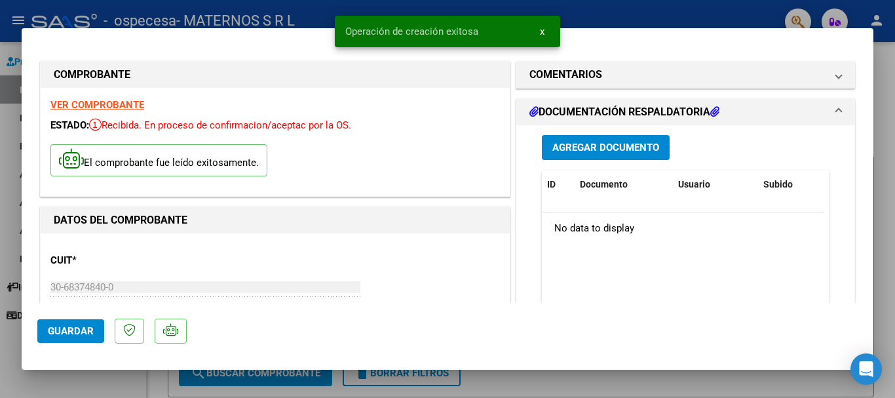
click at [638, 142] on span "Agregar Documento" at bounding box center [606, 148] width 107 height 12
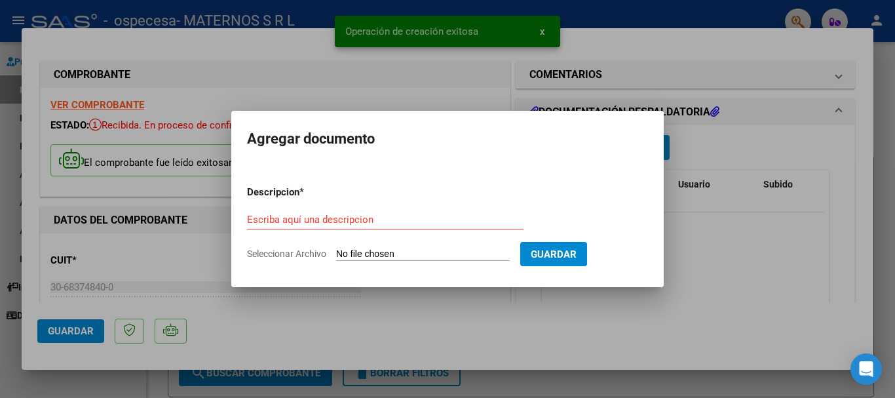
click at [362, 252] on input "Seleccionar Archivo" at bounding box center [423, 254] width 174 height 12
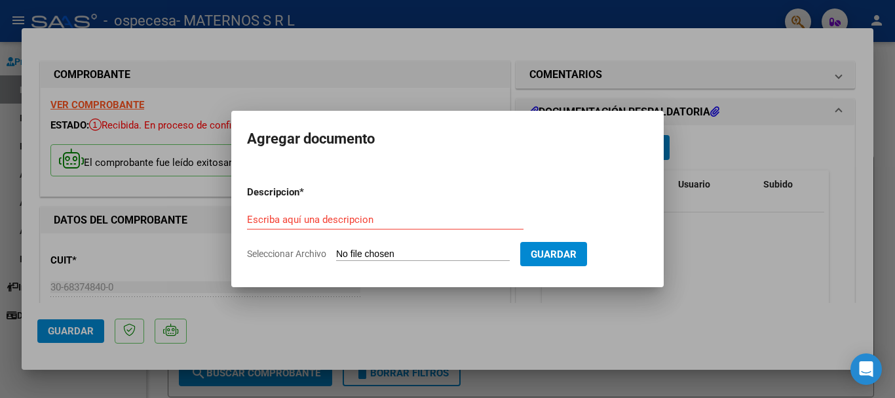
type input "C:\fakepath\REND OSPECESA JULIO.pdf"
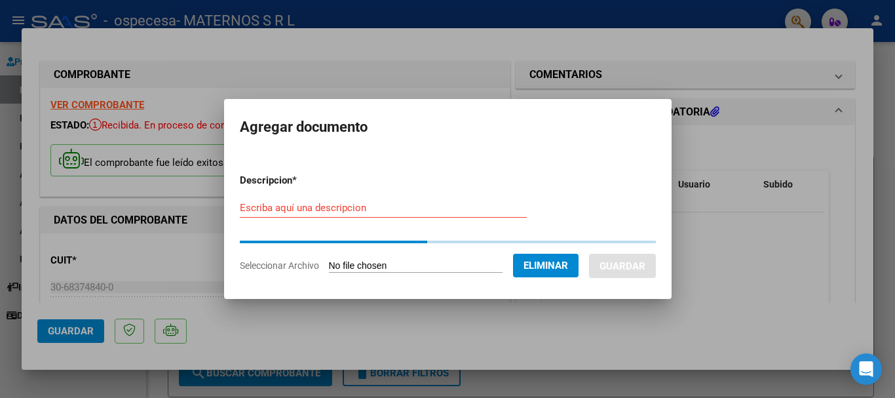
click at [334, 212] on div "Escriba aquí una descripcion" at bounding box center [383, 208] width 287 height 20
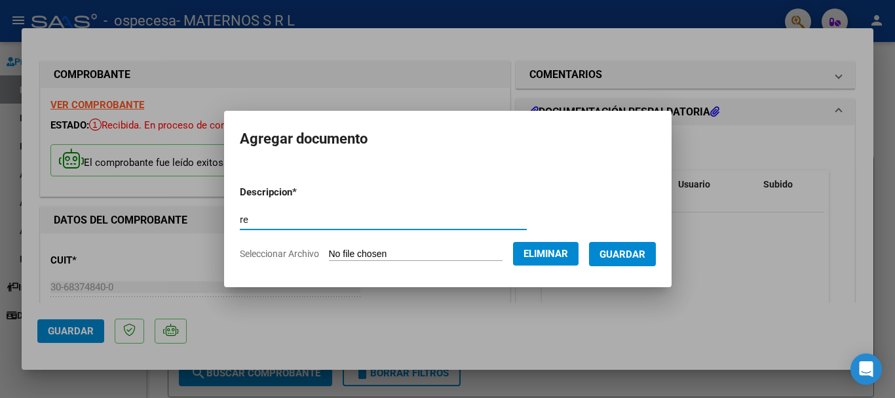
type input "r"
type input "RENDICION"
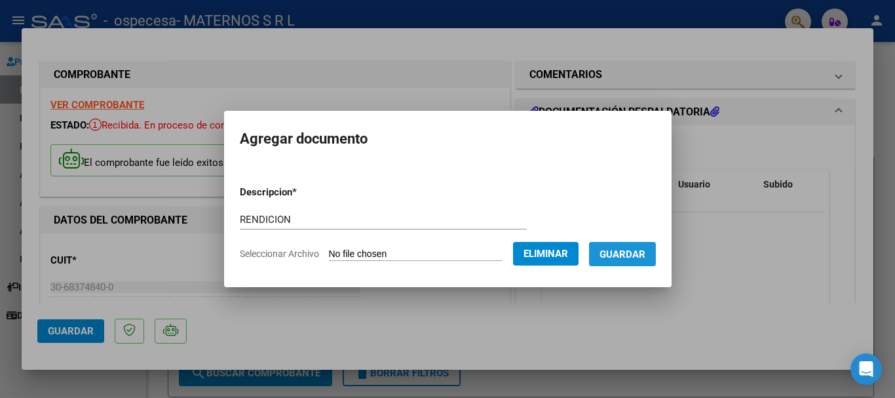
click at [629, 256] on span "Guardar" at bounding box center [623, 254] width 46 height 12
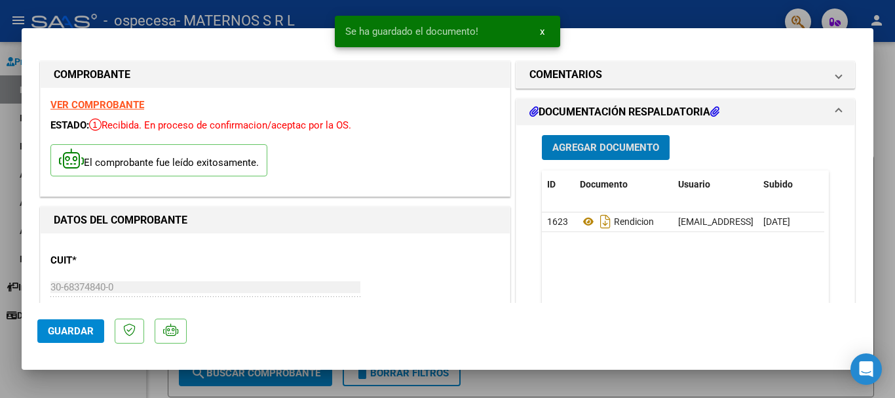
click at [598, 149] on span "Agregar Documento" at bounding box center [606, 148] width 107 height 12
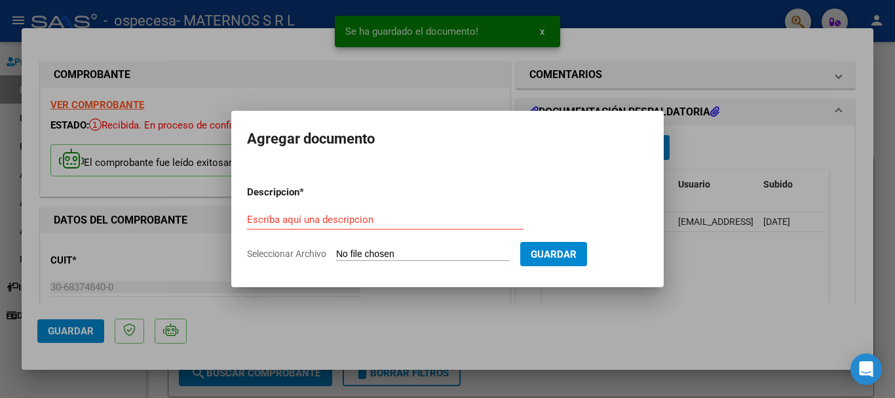
click at [397, 253] on input "Seleccionar Archivo" at bounding box center [423, 254] width 174 height 12
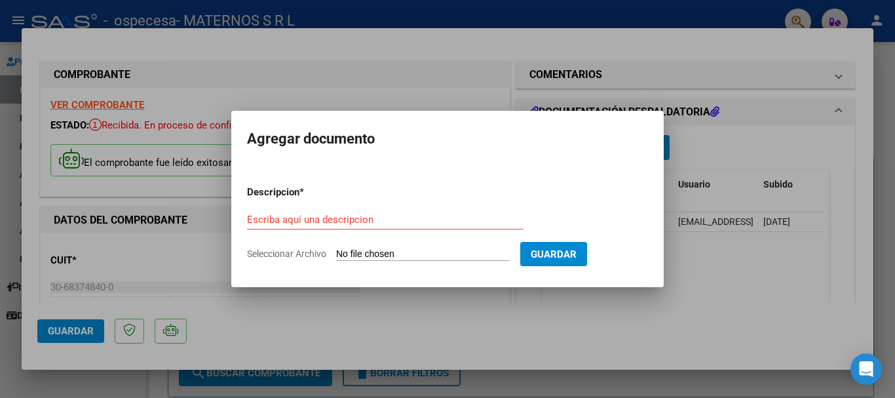
type input "C:\fakepath\AMB OSPECESA D E JULIO.pdf"
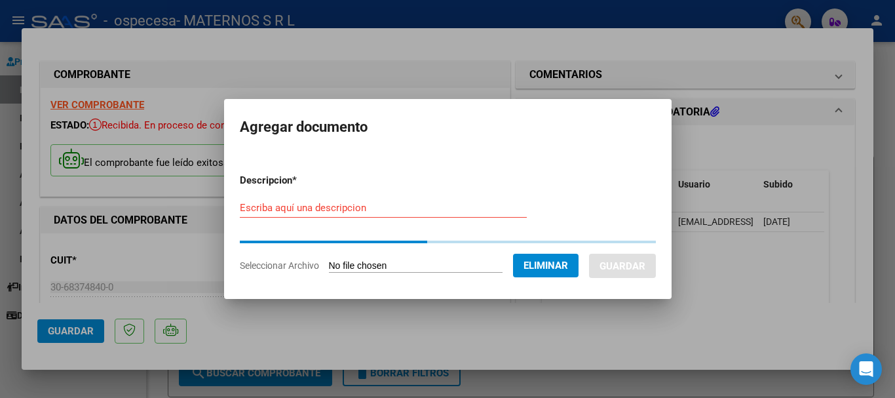
click at [305, 210] on input "Escriba aquí una descripcion" at bounding box center [383, 208] width 287 height 12
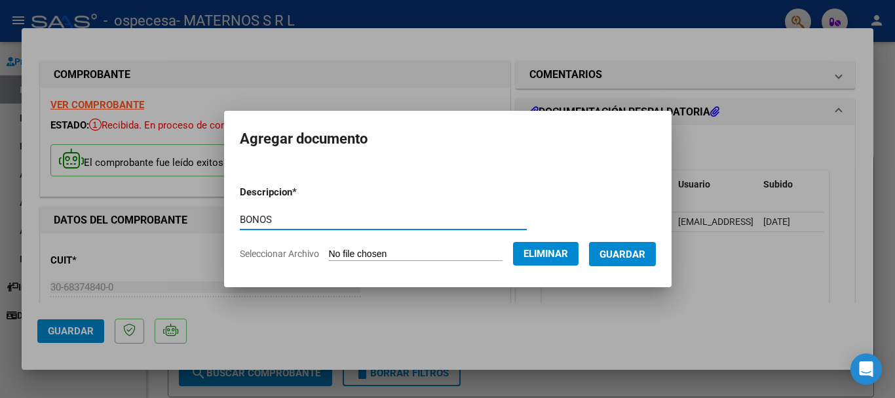
type input "BONOS"
click at [639, 256] on span "Guardar" at bounding box center [623, 254] width 46 height 12
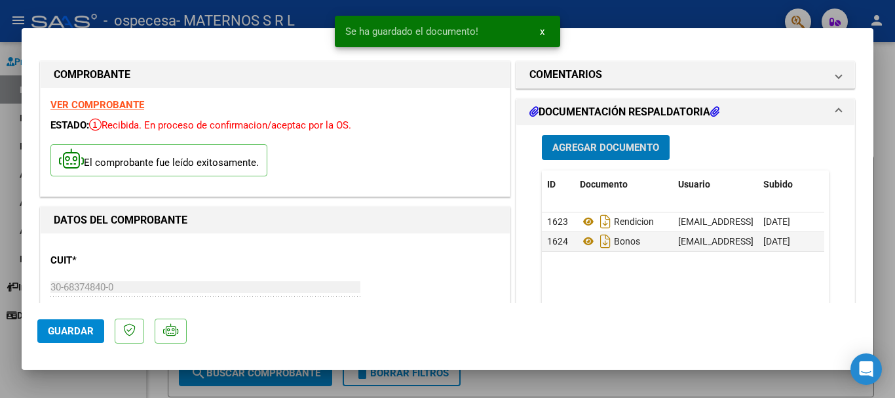
click at [572, 146] on span "Agregar Documento" at bounding box center [606, 148] width 107 height 12
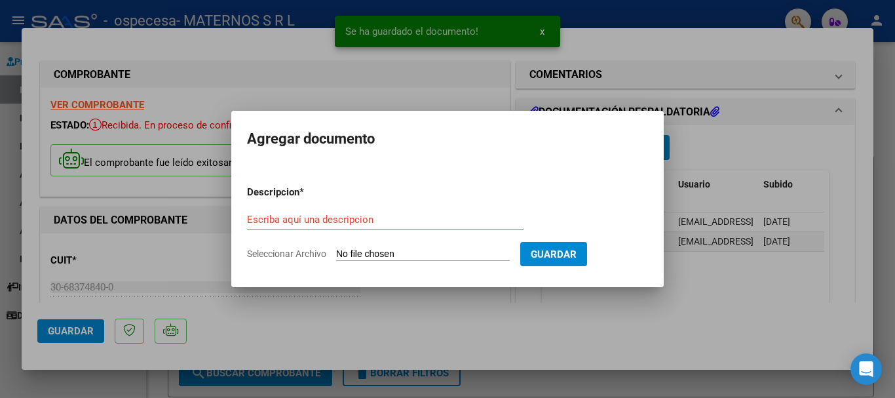
click at [384, 252] on input "Seleccionar Archivo" at bounding box center [423, 254] width 174 height 12
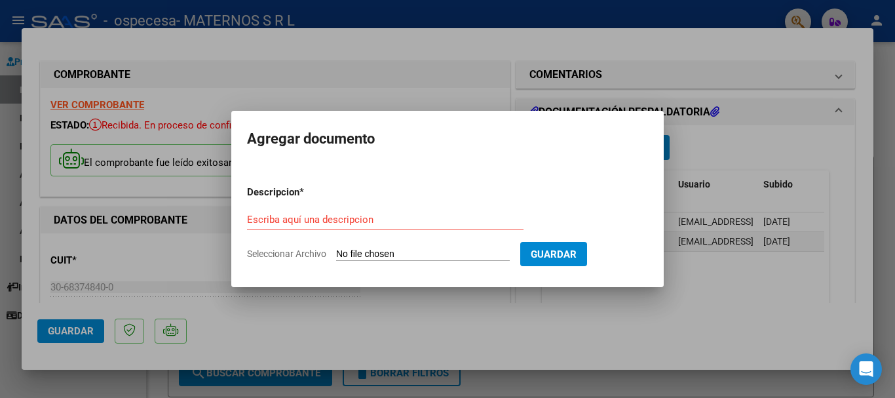
type input "C:\fakepath\LABO DULCE OSPECESA JULIO 2025.pdf"
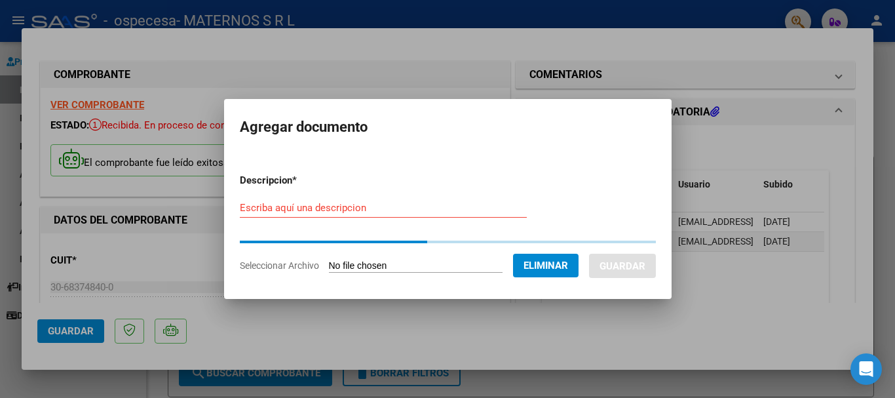
click at [364, 206] on input "Escriba aquí una descripcion" at bounding box center [383, 208] width 287 height 12
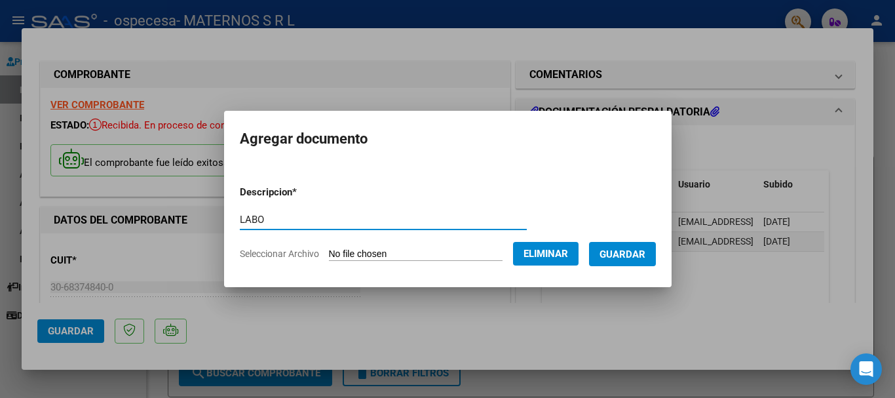
type input "LABO"
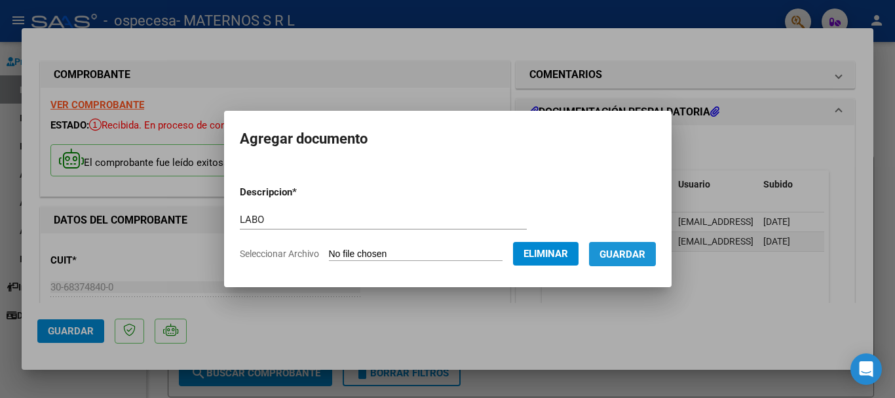
click at [646, 258] on span "Guardar" at bounding box center [623, 254] width 46 height 12
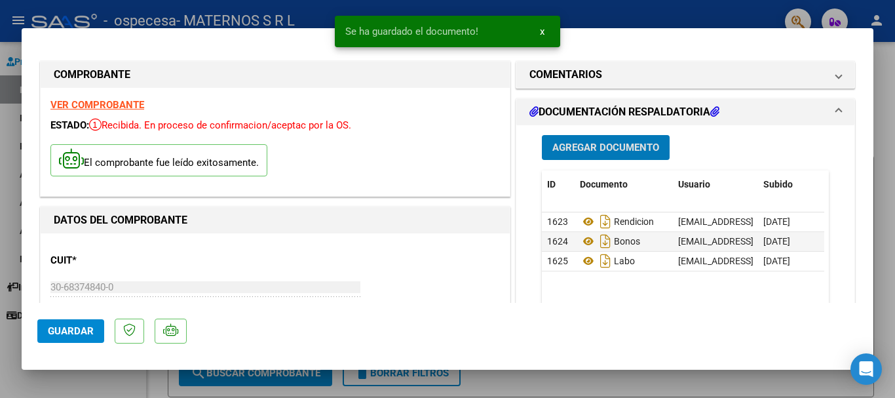
click at [87, 327] on span "Guardar" at bounding box center [71, 331] width 46 height 12
click at [882, 138] on div at bounding box center [447, 199] width 895 height 398
type input "$ 0,00"
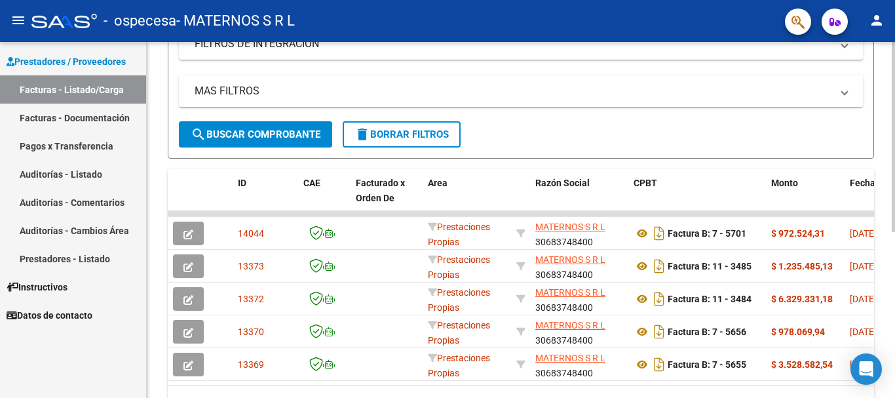
scroll to position [262, 0]
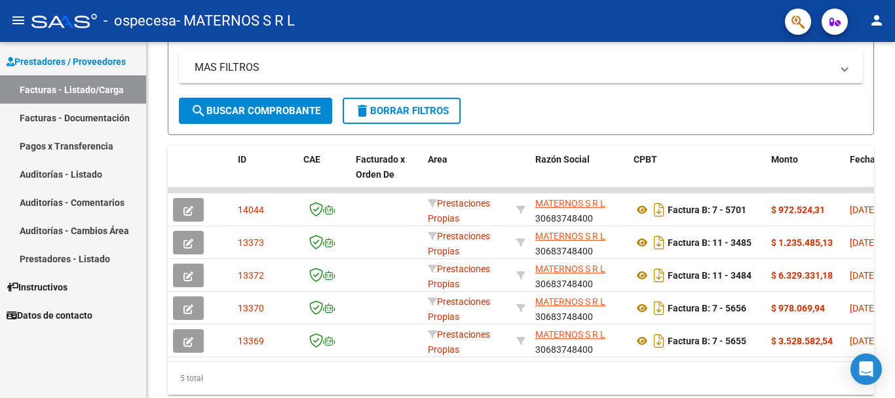
click at [513, 19] on div "- ospecesa - MATERNOS S R L" at bounding box center [402, 21] width 743 height 29
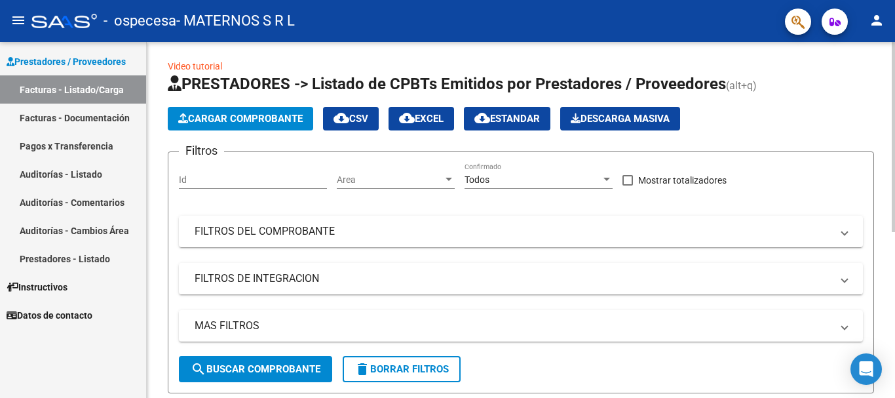
scroll to position [0, 0]
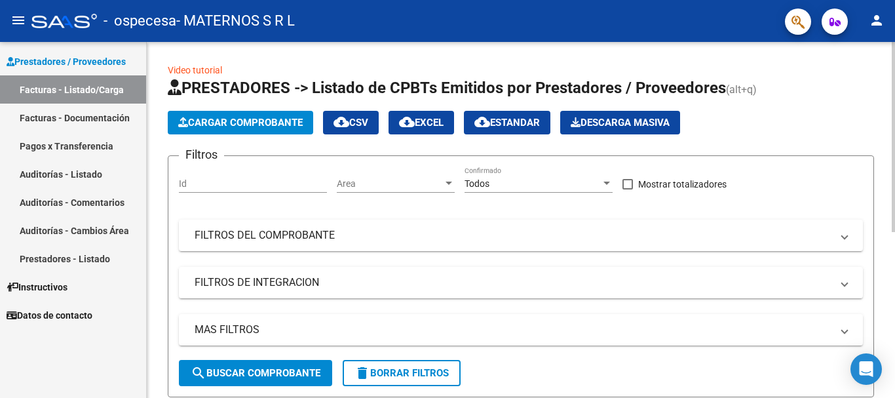
click at [197, 116] on button "Cargar Comprobante" at bounding box center [241, 123] width 146 height 24
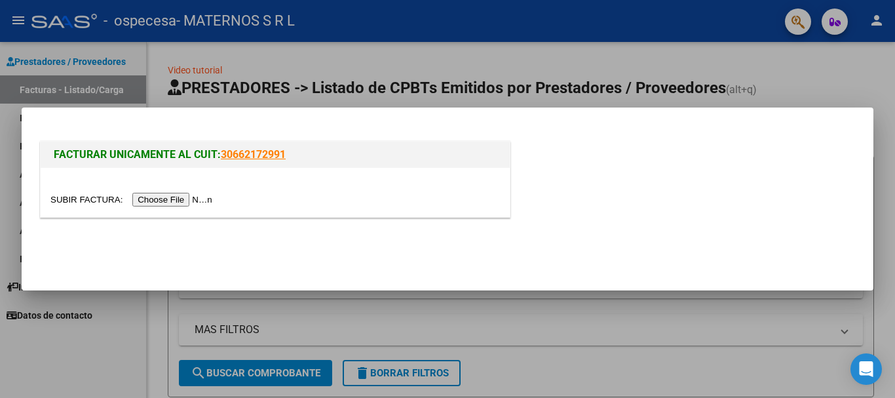
click at [186, 200] on input "file" at bounding box center [133, 200] width 166 height 14
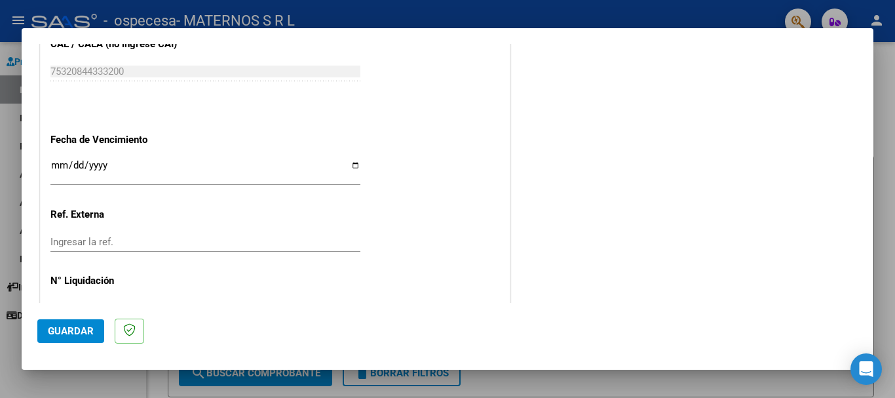
scroll to position [721, 0]
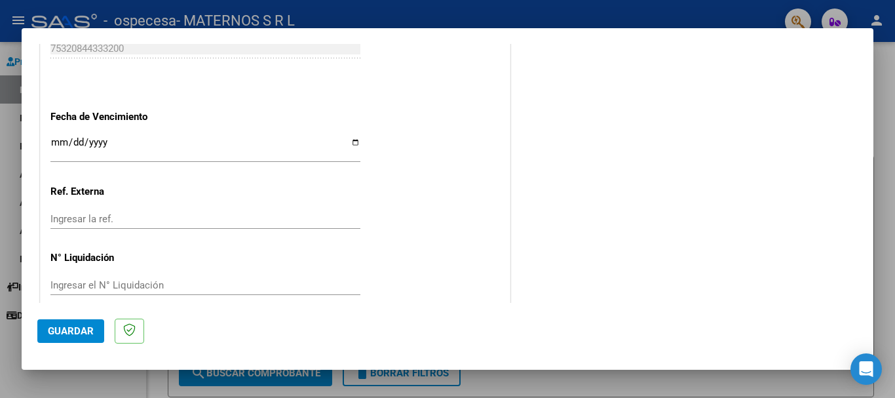
click at [347, 144] on input "Ingresar la fecha" at bounding box center [205, 147] width 310 height 21
type input "[DATE]"
click at [75, 323] on button "Guardar" at bounding box center [70, 331] width 67 height 24
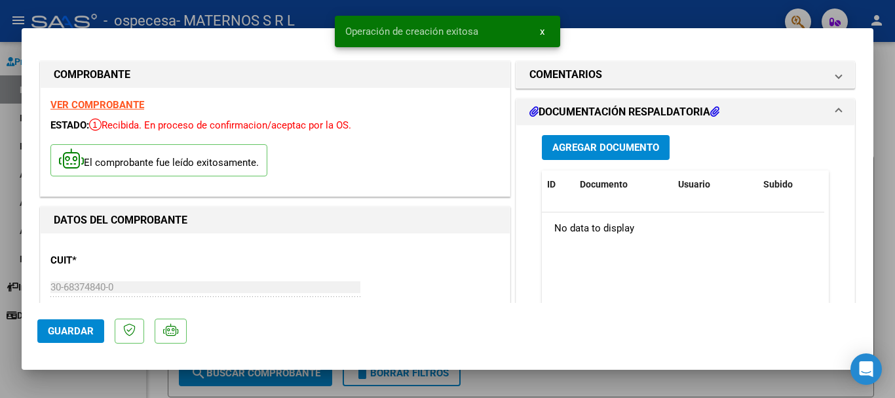
click at [596, 147] on span "Agregar Documento" at bounding box center [606, 148] width 107 height 12
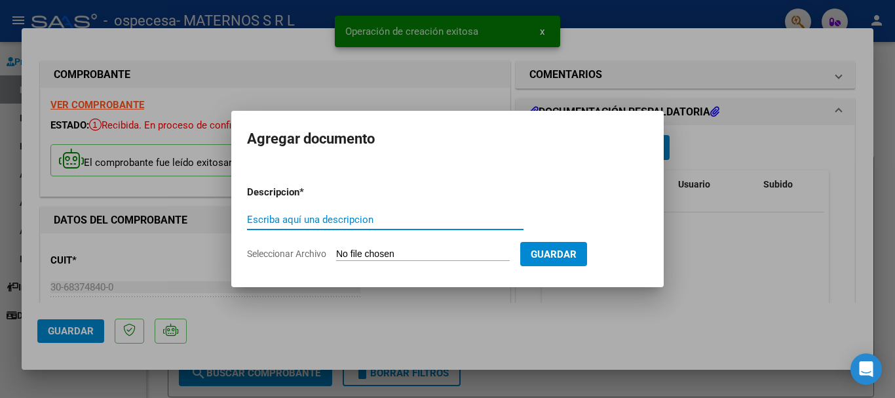
click at [357, 247] on form "Descripcion * Escriba aquí una descripcion Seleccionar Archivo Guardar" at bounding box center [447, 223] width 401 height 96
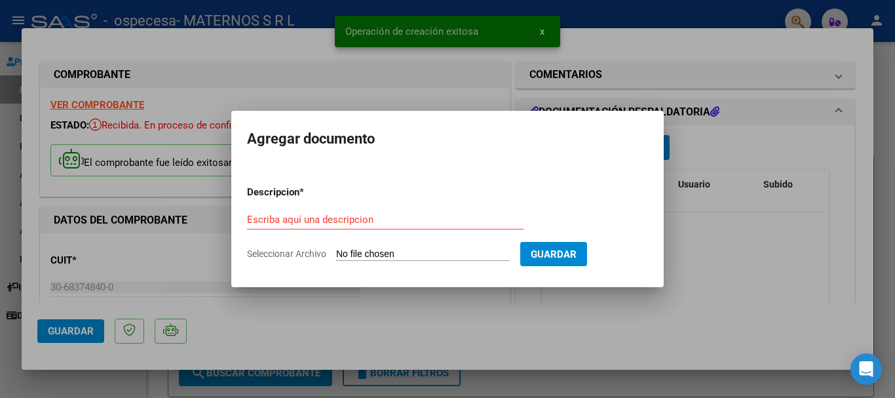
click at [358, 251] on input "Seleccionar Archivo" at bounding box center [423, 254] width 174 height 12
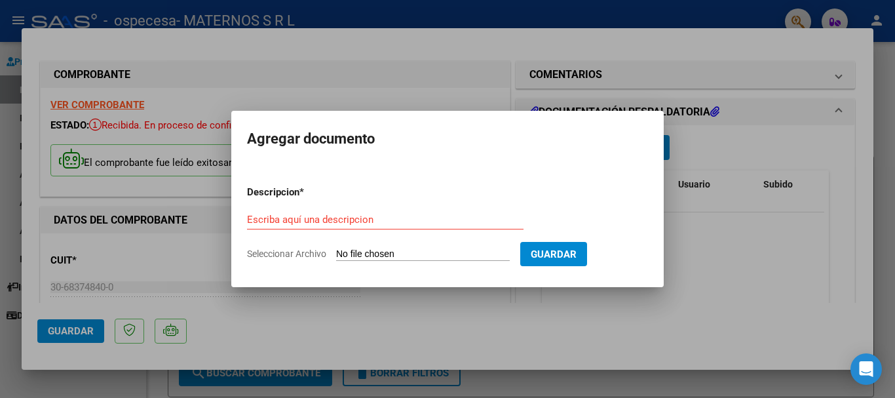
type input "C:\fakepath\Scan_2025_08_11_10_46_46_764.pdf"
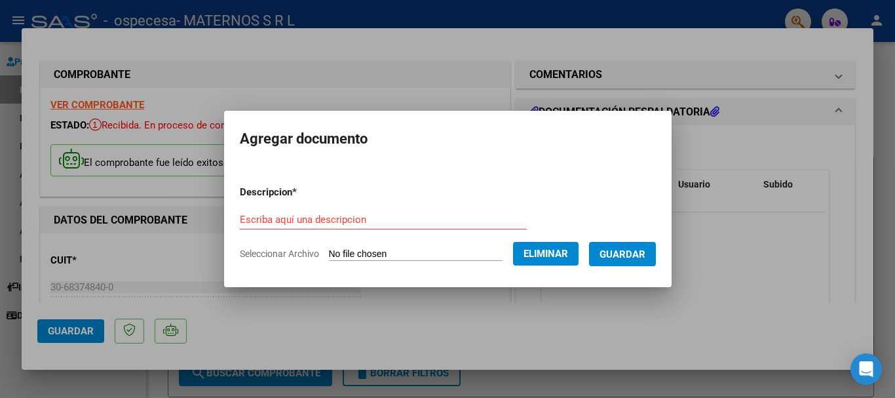
click at [285, 223] on input "Escriba aquí una descripcion" at bounding box center [383, 220] width 287 height 12
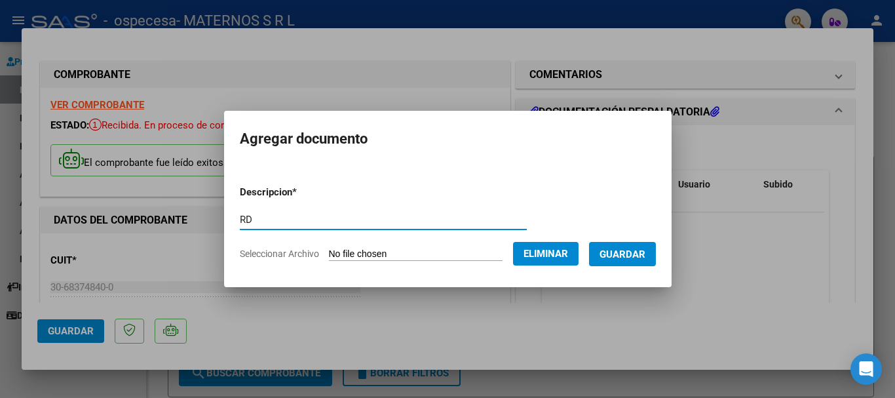
type input "RD"
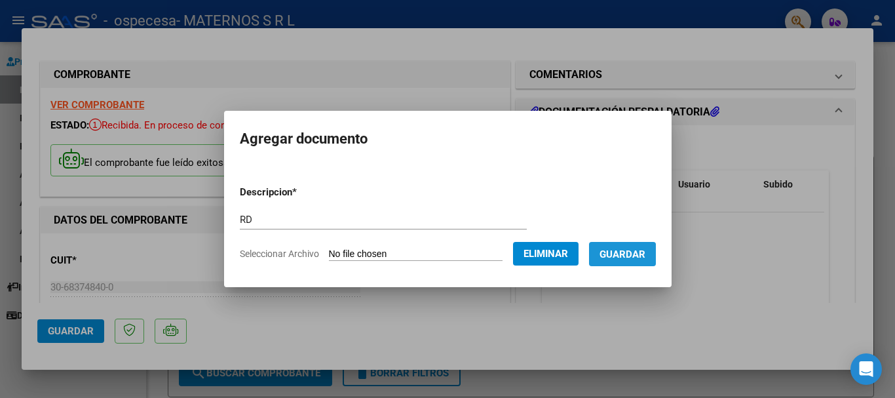
click at [628, 258] on span "Guardar" at bounding box center [623, 254] width 46 height 12
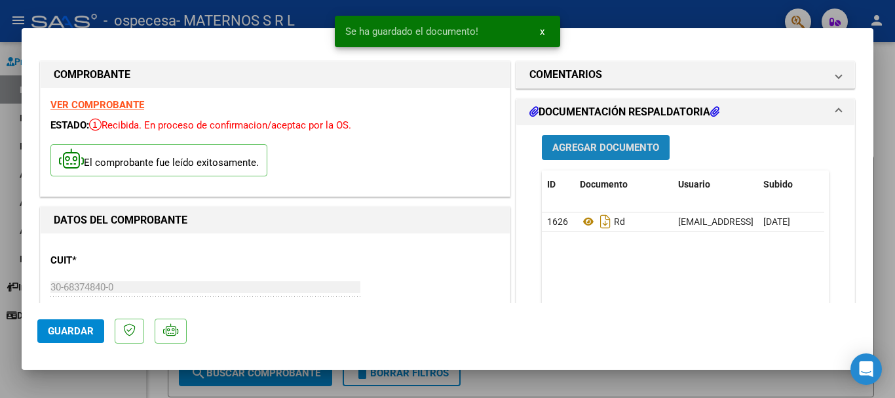
click at [581, 145] on span "Agregar Documento" at bounding box center [606, 148] width 107 height 12
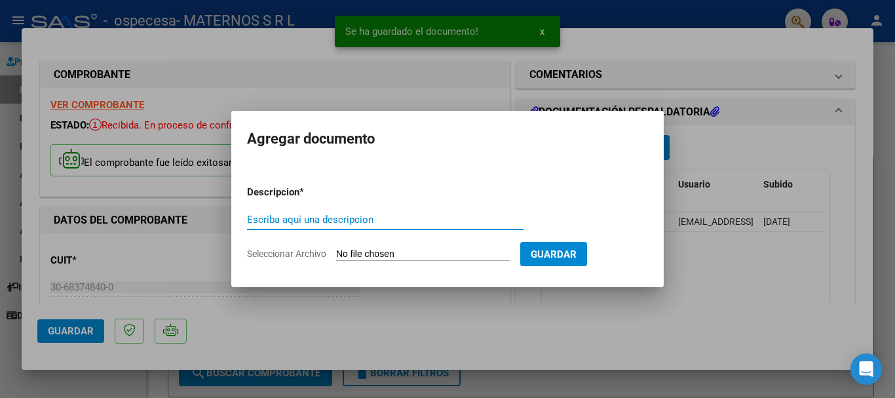
click at [384, 254] on input "Seleccionar Archivo" at bounding box center [423, 254] width 174 height 12
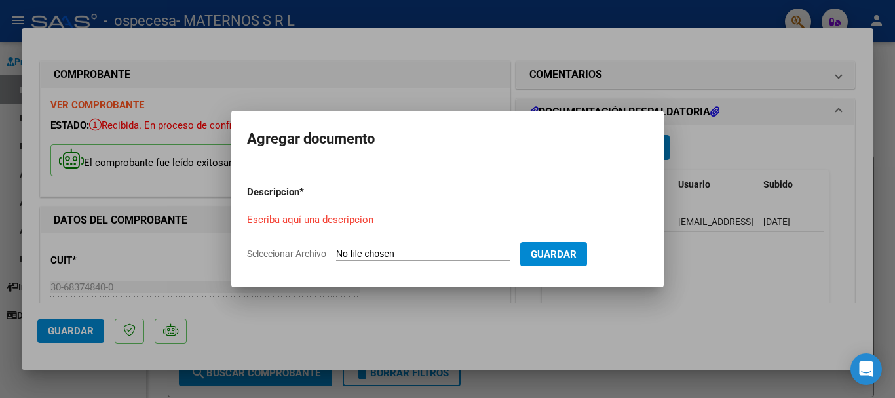
type input "C:\fakepath\BRUSCHI ELIZABETH.pdf"
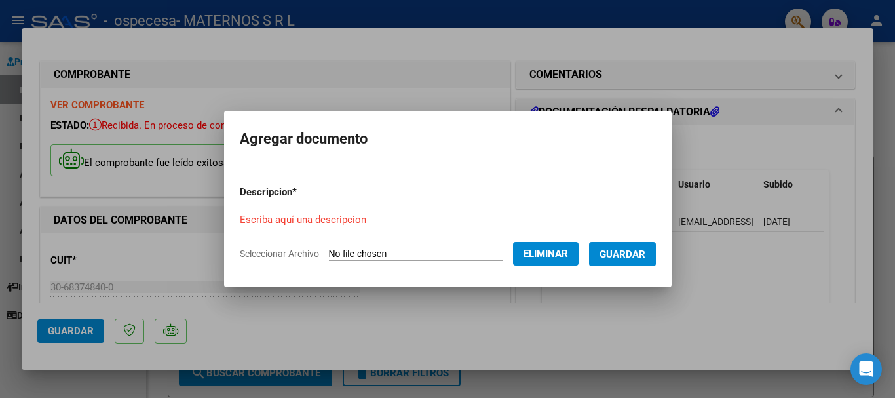
click at [560, 261] on button "Eliminar" at bounding box center [546, 254] width 66 height 24
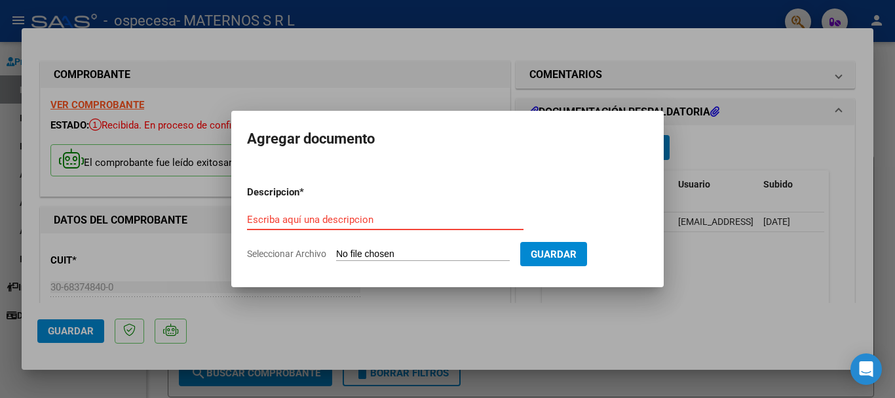
click at [377, 224] on input "Escriba aquí una descripcion" at bounding box center [385, 220] width 277 height 12
click at [383, 255] on input "Seleccionar Archivo" at bounding box center [423, 254] width 174 height 12
type input "C:\fakepath\BRUSCI ELIZABETH.pdf"
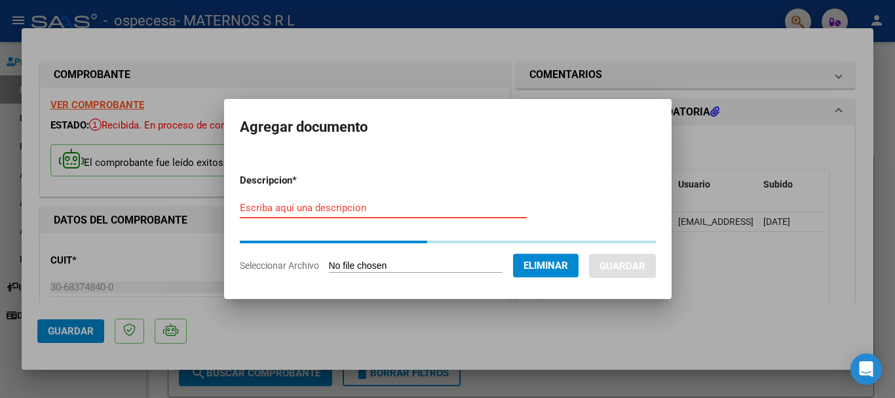
click at [259, 203] on input "Escriba aquí una descripcion" at bounding box center [383, 208] width 287 height 12
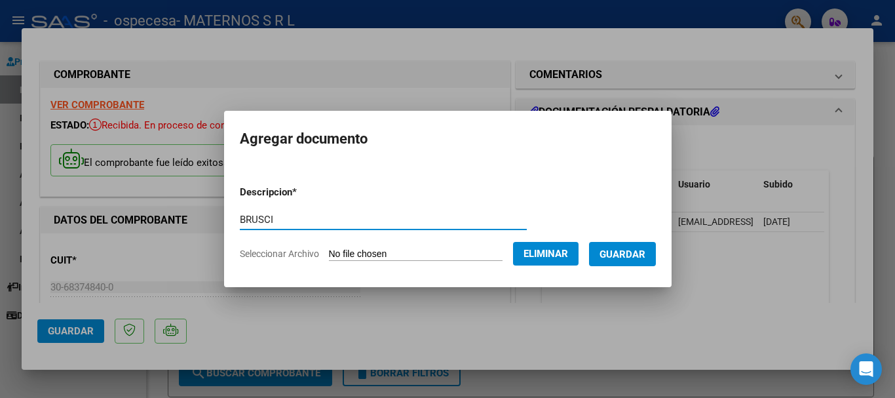
type input "BRUSCI"
click at [625, 256] on span "Guardar" at bounding box center [623, 254] width 46 height 12
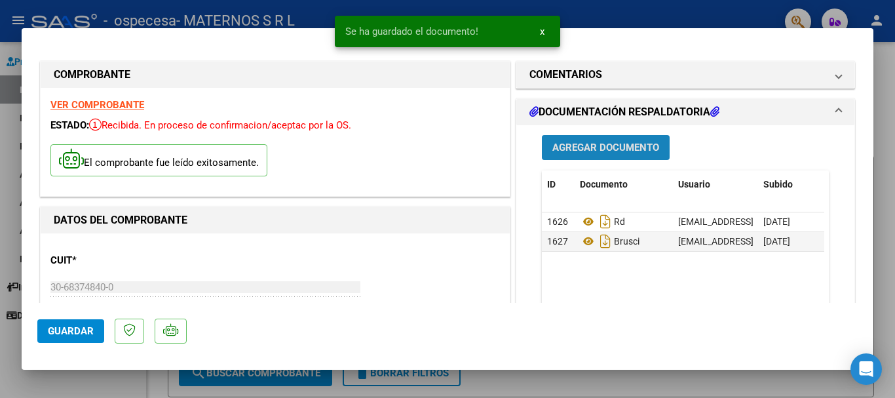
click at [587, 159] on button "Agregar Documento" at bounding box center [606, 147] width 128 height 24
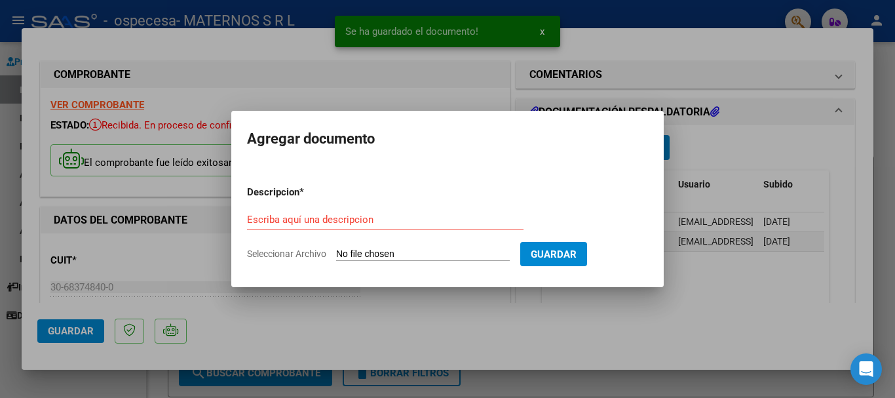
click at [362, 252] on input "Seleccionar Archivo" at bounding box center [423, 254] width 174 height 12
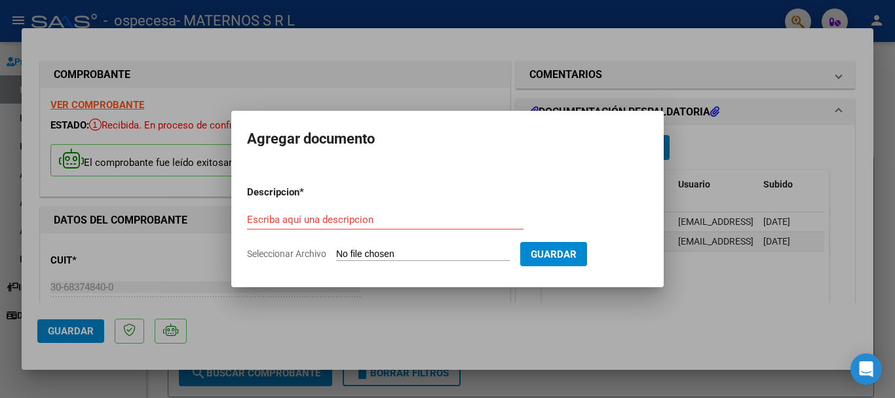
type input "C:\fakepath\BRUSCI ELIZABETH 2.pdf"
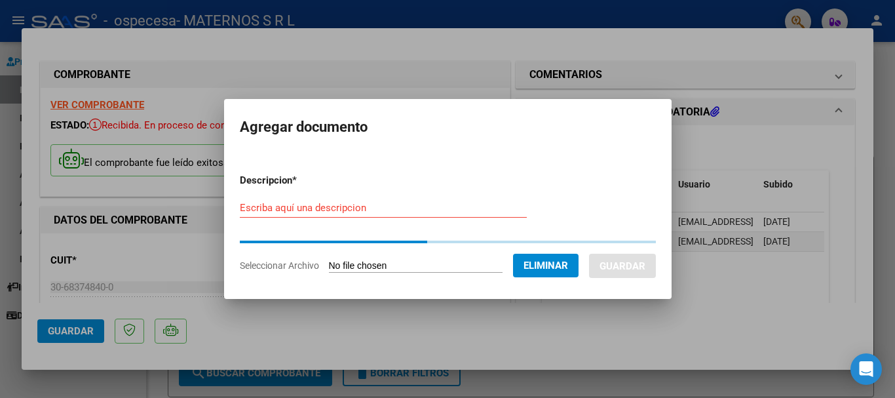
click at [275, 203] on input "Escriba aquí una descripcion" at bounding box center [383, 208] width 287 height 12
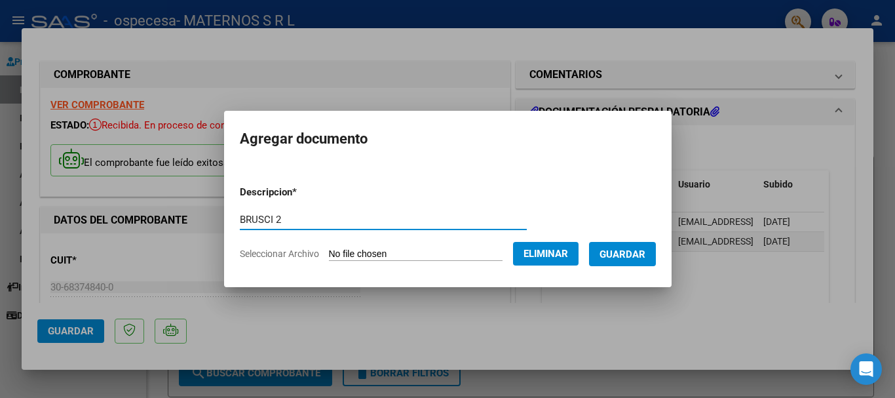
type input "BRUSCI 2"
click at [635, 263] on button "Guardar" at bounding box center [622, 254] width 67 height 24
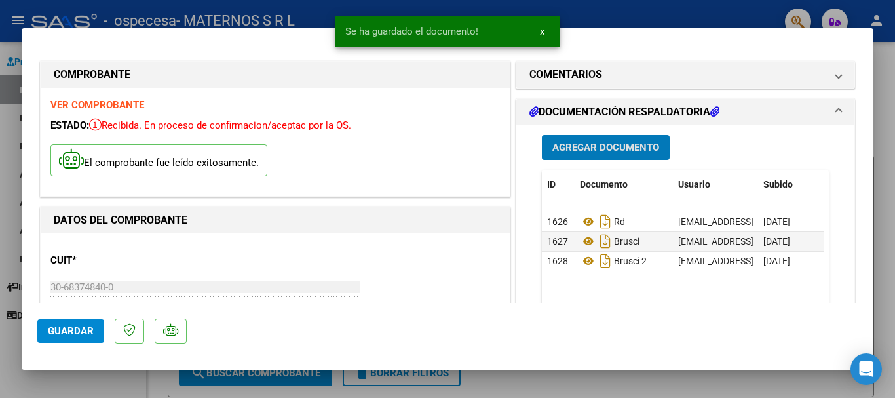
click at [584, 145] on span "Agregar Documento" at bounding box center [606, 148] width 107 height 12
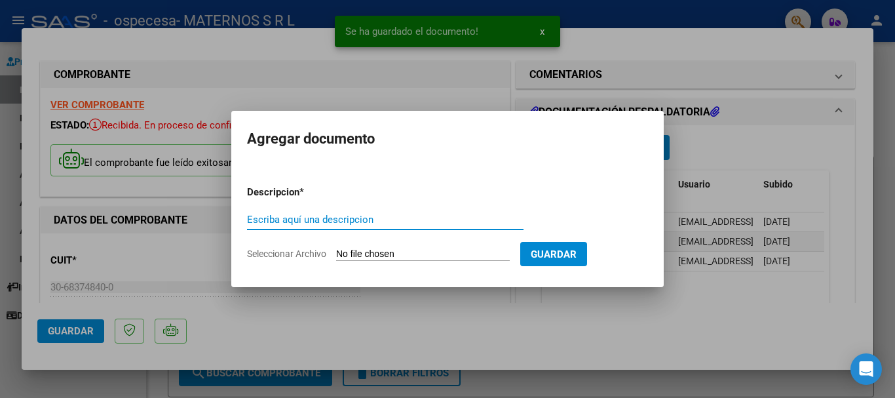
click at [402, 256] on input "Seleccionar Archivo" at bounding box center [423, 254] width 174 height 12
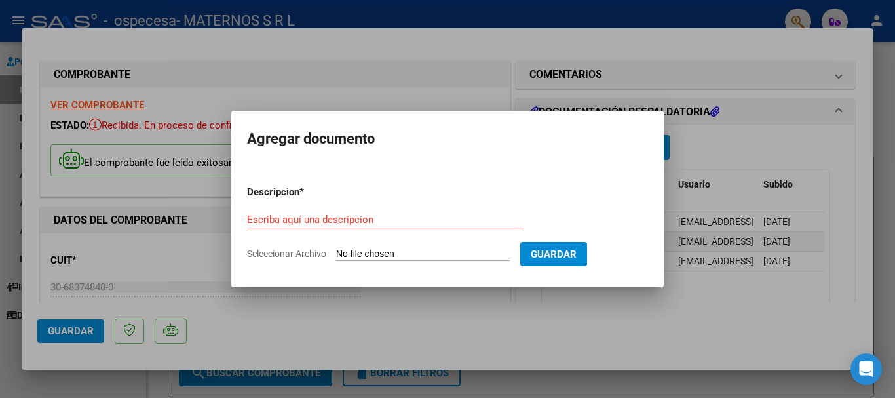
click at [364, 254] on input "Seleccionar Archivo" at bounding box center [423, 254] width 174 height 12
type input "C:\fakepath\MAURO LUNA ARTEMIS.pdf"
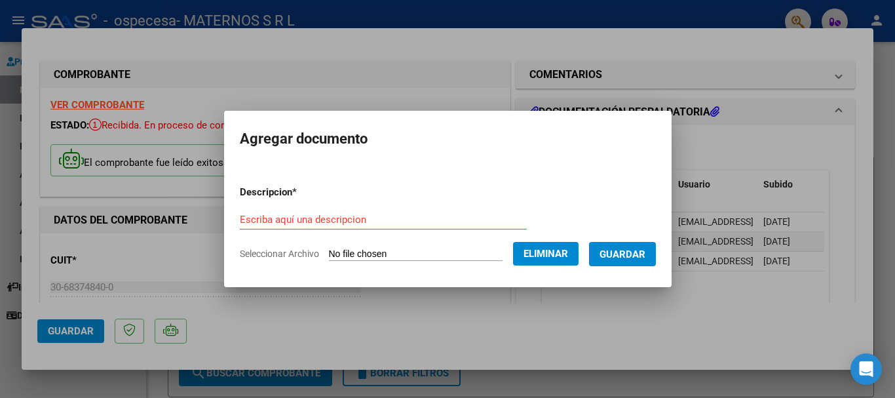
click at [317, 225] on div "Escriba aquí una descripcion" at bounding box center [383, 220] width 287 height 20
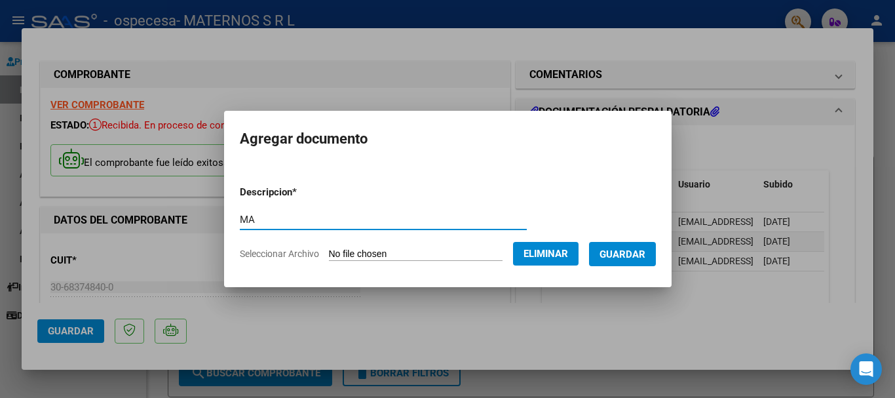
type input "M"
type input "ARTEMIS"
click at [646, 254] on span "Guardar" at bounding box center [623, 254] width 46 height 12
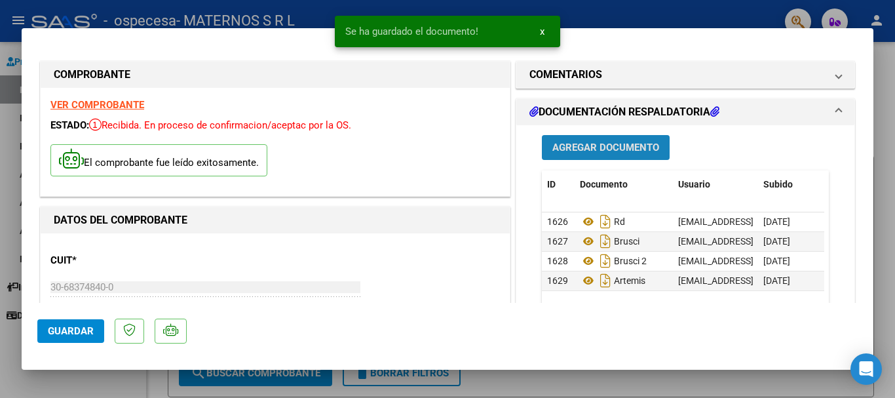
click at [591, 140] on button "Agregar Documento" at bounding box center [606, 147] width 128 height 24
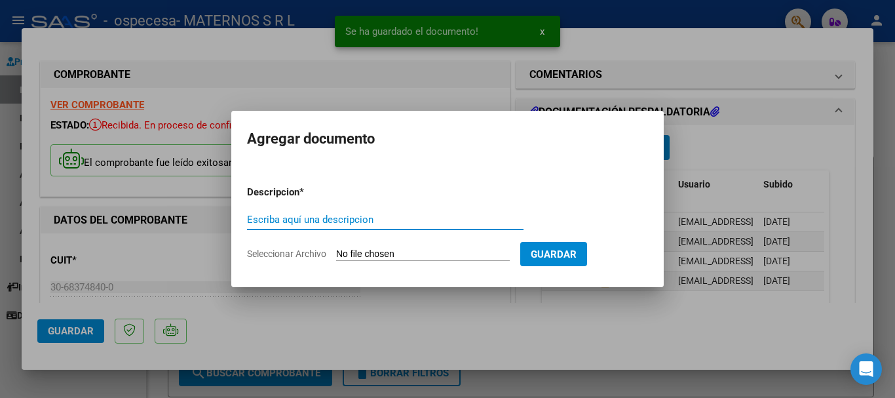
click at [355, 255] on input "Seleccionar Archivo" at bounding box center [423, 254] width 174 height 12
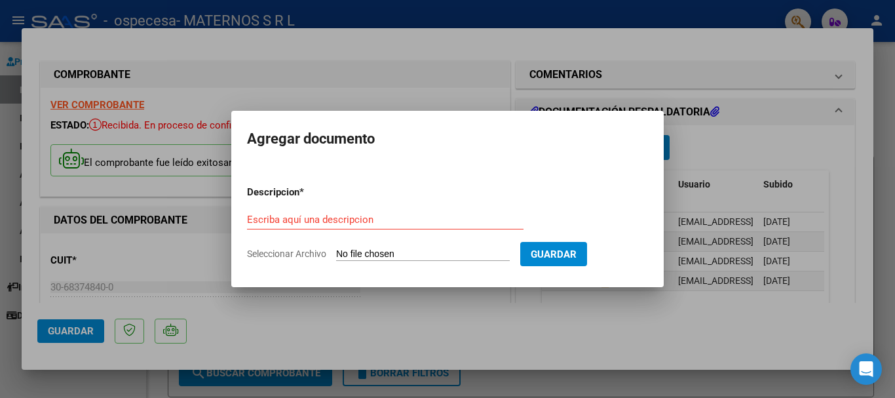
type input "C:\fakepath\MAURO LUNA 2.pdf"
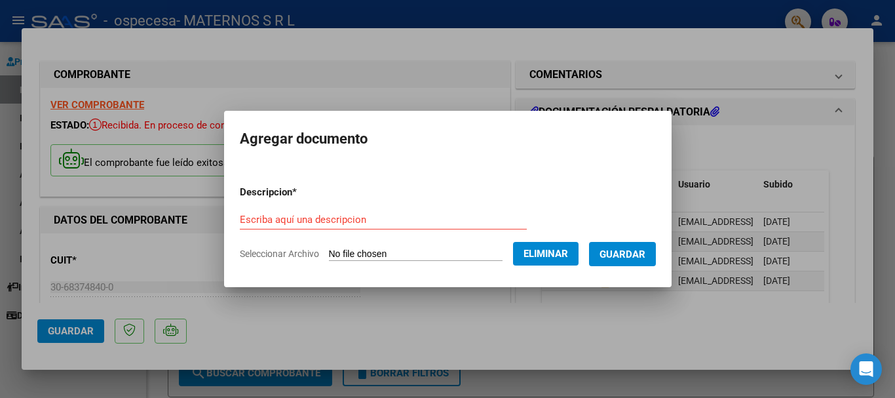
click at [294, 205] on form "Descripcion * Escriba aquí una descripcion Seleccionar Archivo Eliminar Guardar" at bounding box center [448, 223] width 416 height 96
click at [296, 216] on input "Escriba aquí una descripcion" at bounding box center [383, 220] width 287 height 12
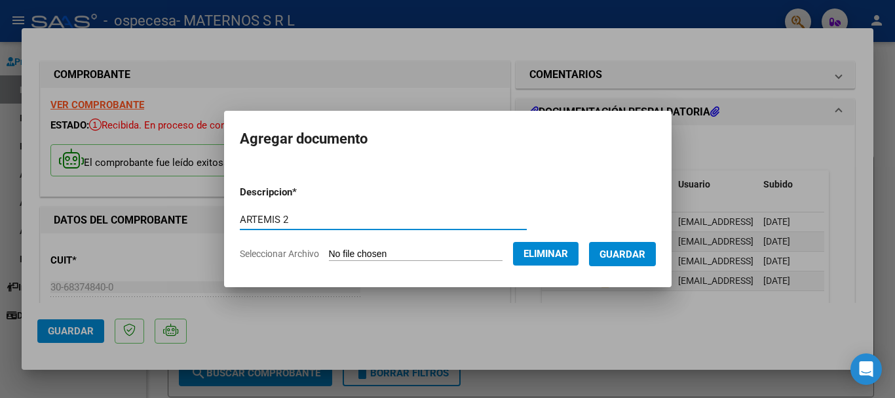
type input "ARTEMIS 2"
click at [644, 258] on span "Guardar" at bounding box center [623, 254] width 46 height 12
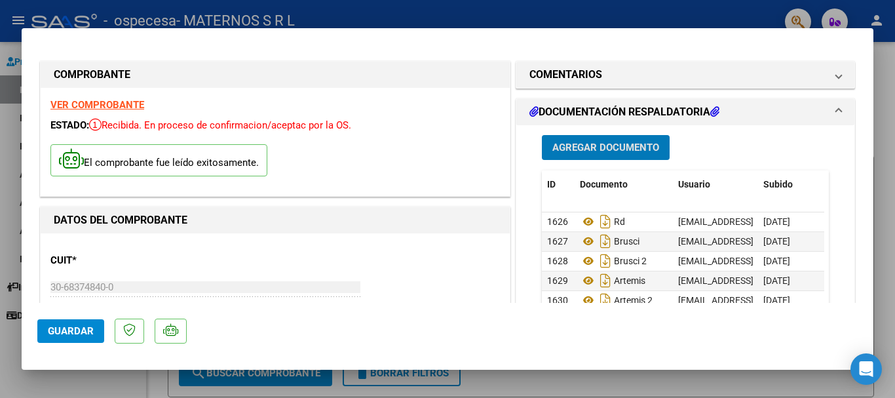
click at [585, 147] on span "Agregar Documento" at bounding box center [606, 148] width 107 height 12
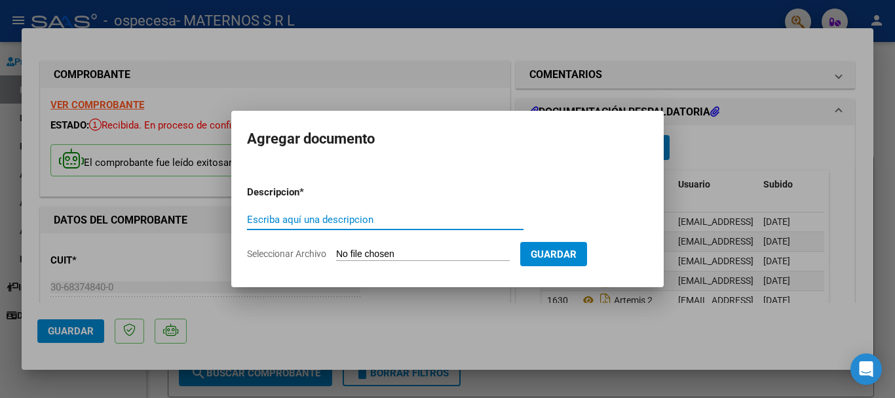
click at [382, 255] on input "Seleccionar Archivo" at bounding box center [423, 254] width 174 height 12
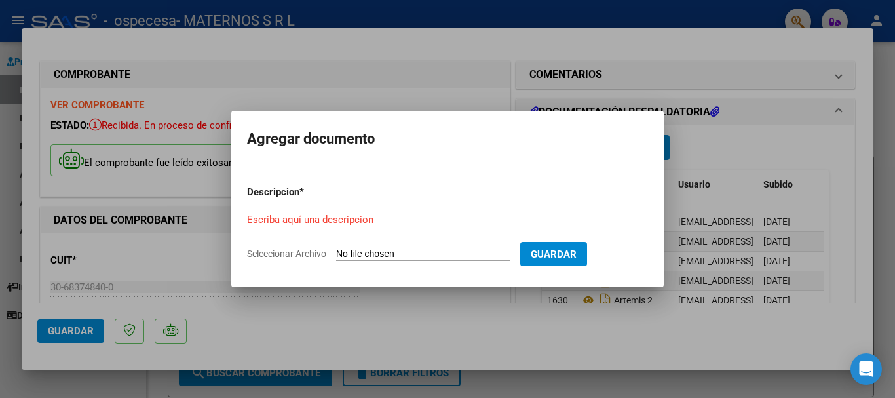
type input "C:\fakepath\PEREZ GUSTAVO.pdf"
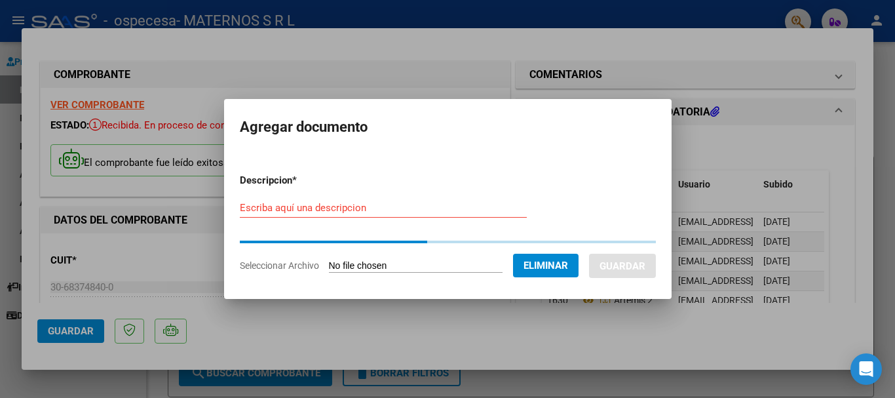
click at [317, 209] on input "Escriba aquí una descripcion" at bounding box center [383, 208] width 287 height 12
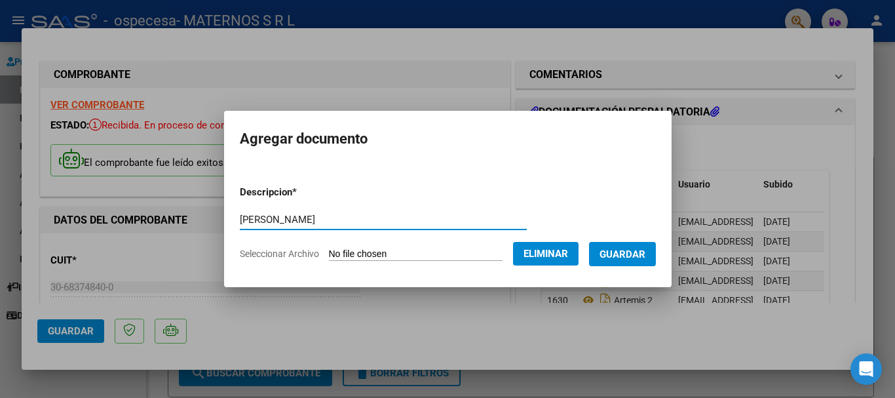
type input "PEREZ"
click at [624, 255] on span "Guardar" at bounding box center [623, 254] width 46 height 12
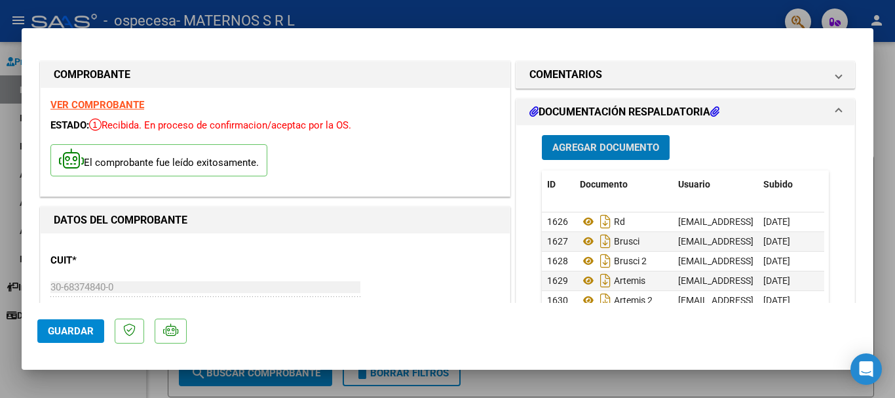
click at [76, 336] on span "Guardar" at bounding box center [71, 331] width 46 height 12
click at [883, 201] on div at bounding box center [447, 199] width 895 height 398
type input "$ 0,00"
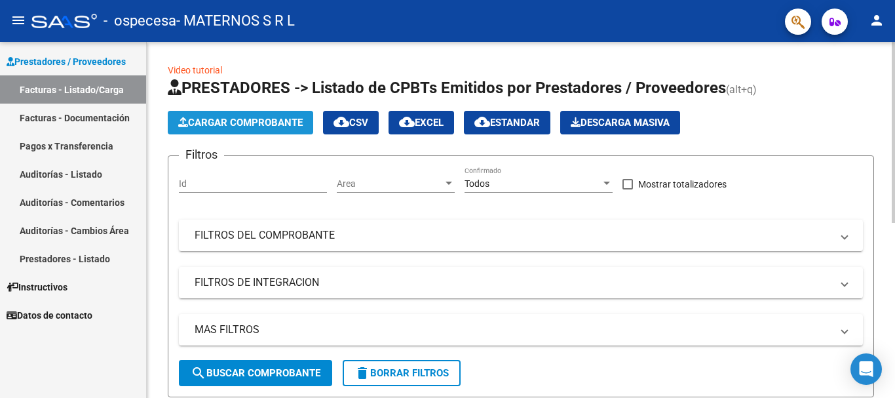
click at [244, 121] on span "Cargar Comprobante" at bounding box center [240, 123] width 125 height 12
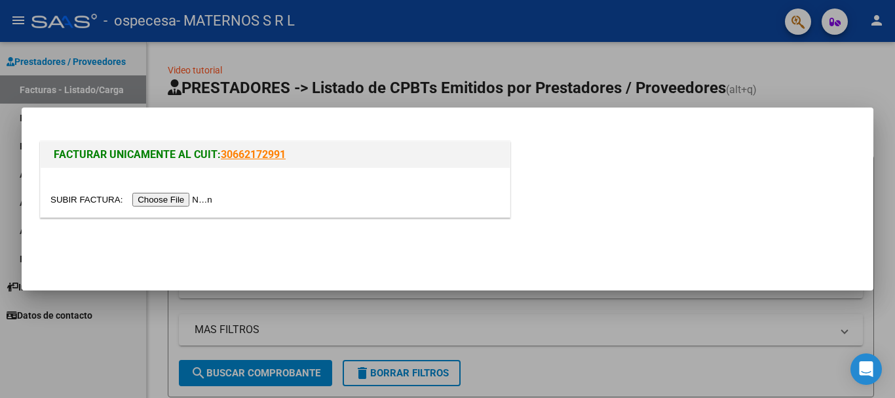
click at [186, 203] on input "file" at bounding box center [133, 200] width 166 height 14
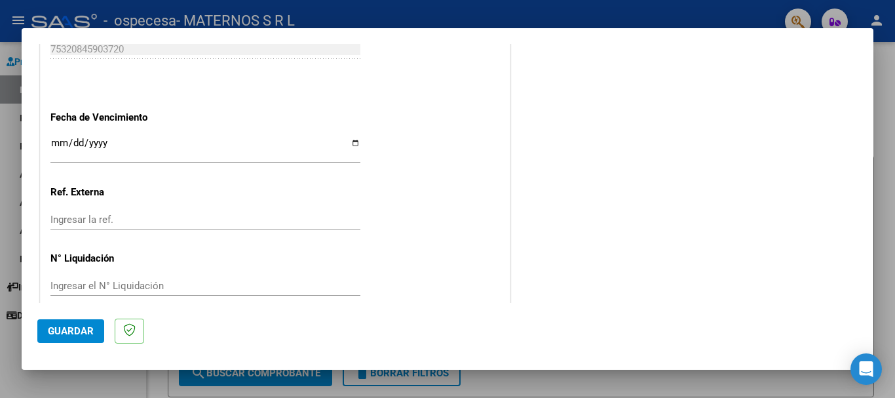
scroll to position [721, 0]
click at [353, 146] on input "Ingresar la fecha" at bounding box center [205, 147] width 310 height 21
type input "[DATE]"
click at [75, 336] on span "Guardar" at bounding box center [71, 331] width 46 height 12
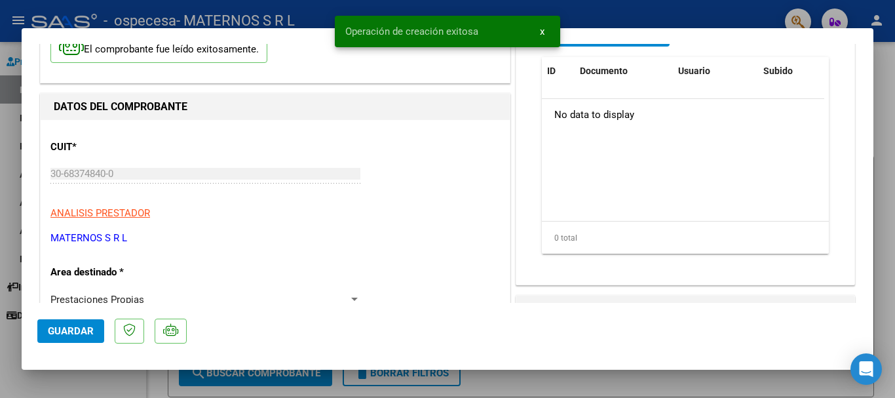
scroll to position [0, 0]
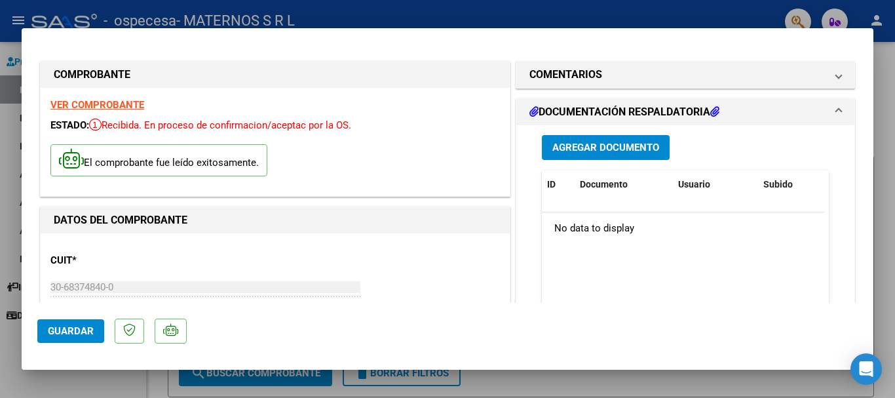
click at [585, 138] on button "Agregar Documento" at bounding box center [606, 147] width 128 height 24
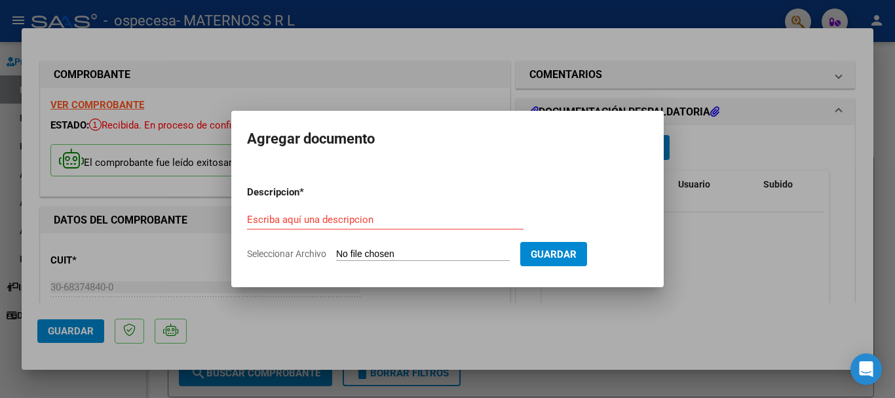
click at [358, 258] on input "Seleccionar Archivo" at bounding box center [423, 254] width 174 height 12
type input "C:\fakepath\Rendicion ambulatorio maternos - Ospecesa (San Juan) - Julio 2025.p…"
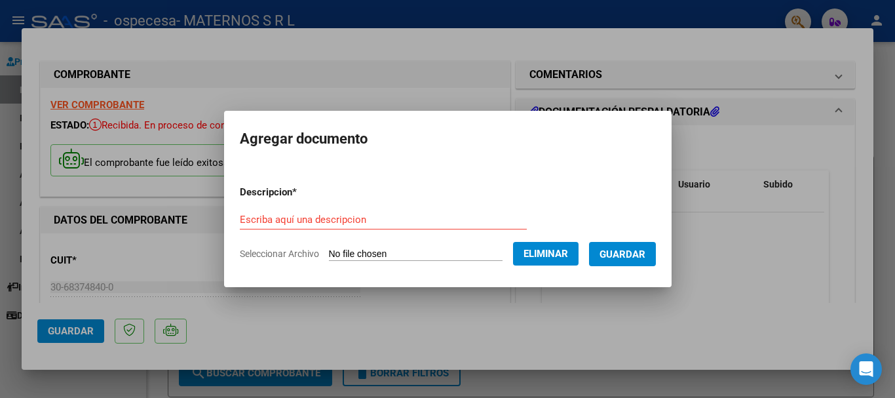
click at [331, 208] on form "Descripcion * Escriba aquí una descripcion Seleccionar Archivo Eliminar Guardar" at bounding box center [448, 223] width 416 height 96
click at [317, 222] on input "Escriba aquí una descripcion" at bounding box center [383, 220] width 287 height 12
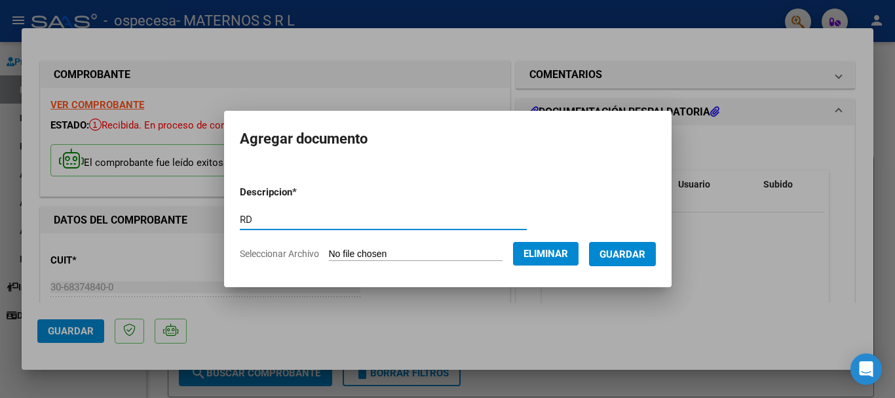
type input "RD"
click at [624, 254] on span "Guardar" at bounding box center [623, 254] width 46 height 12
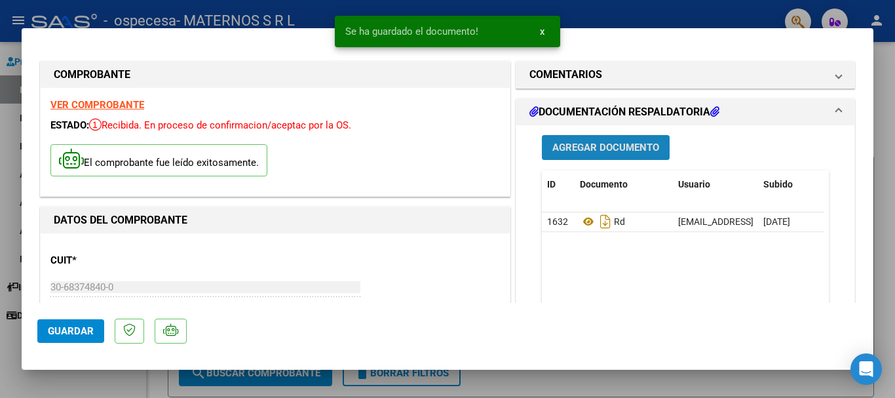
click at [585, 145] on span "Agregar Documento" at bounding box center [606, 148] width 107 height 12
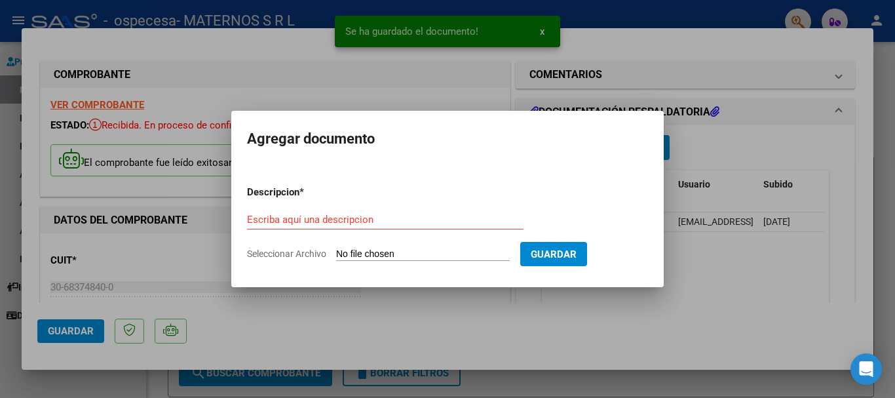
click at [401, 251] on input "Seleccionar Archivo" at bounding box center [423, 254] width 174 height 12
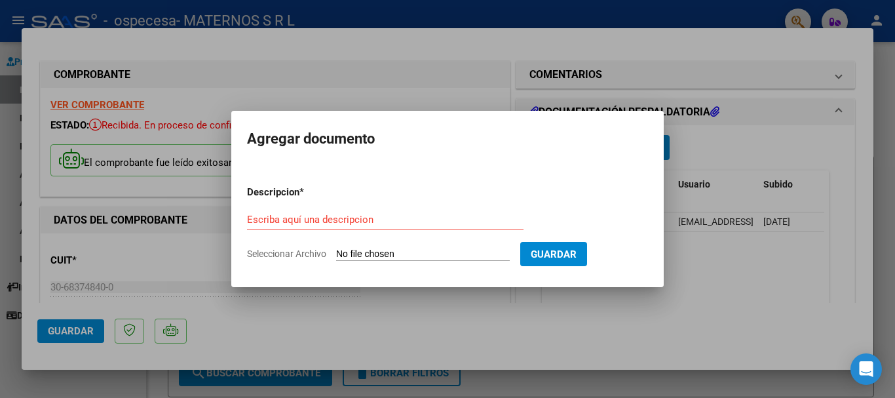
type input "C:\fakepath\Ambulatorio maternos - Ospecesa (San Juan) - Julio 2025.pdf"
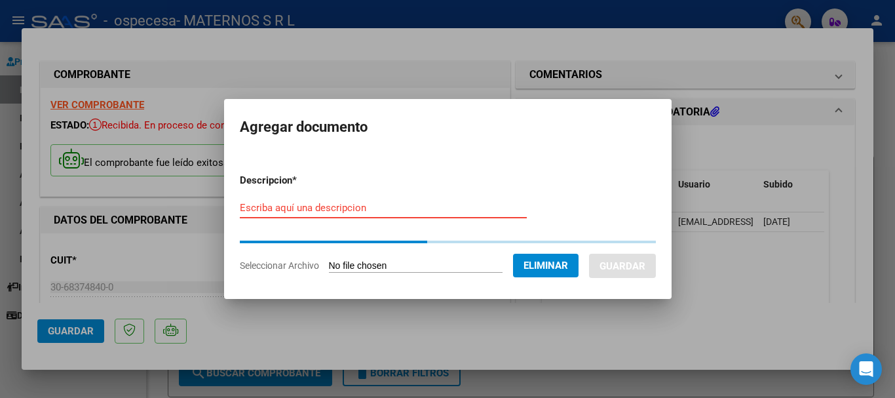
click at [260, 206] on input "Escriba aquí una descripcion" at bounding box center [383, 208] width 287 height 12
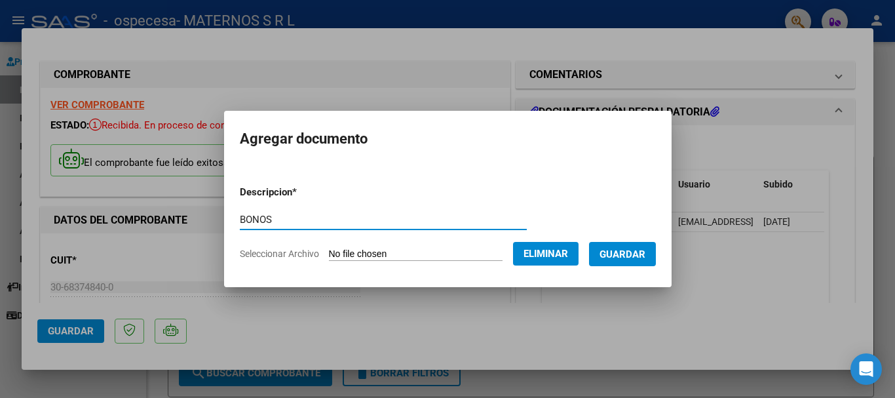
type input "BONOS"
click at [642, 256] on span "Guardar" at bounding box center [623, 254] width 46 height 12
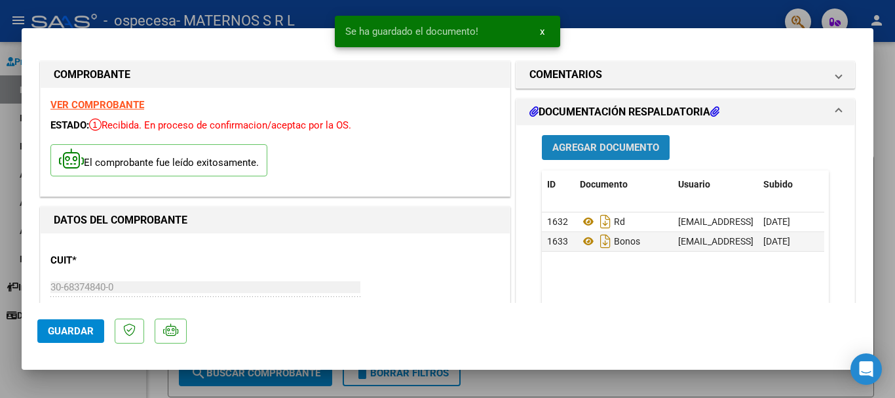
click at [595, 154] on button "Agregar Documento" at bounding box center [606, 147] width 128 height 24
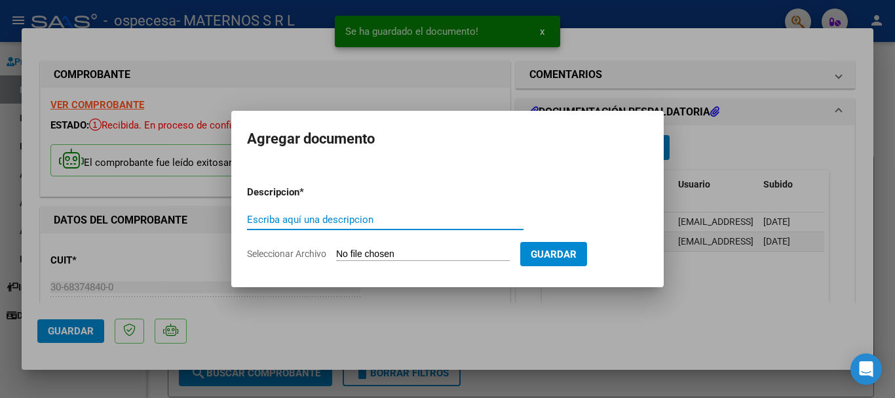
click at [380, 245] on form "Descripcion * Escriba aquí una descripcion Seleccionar Archivo Guardar" at bounding box center [447, 223] width 401 height 96
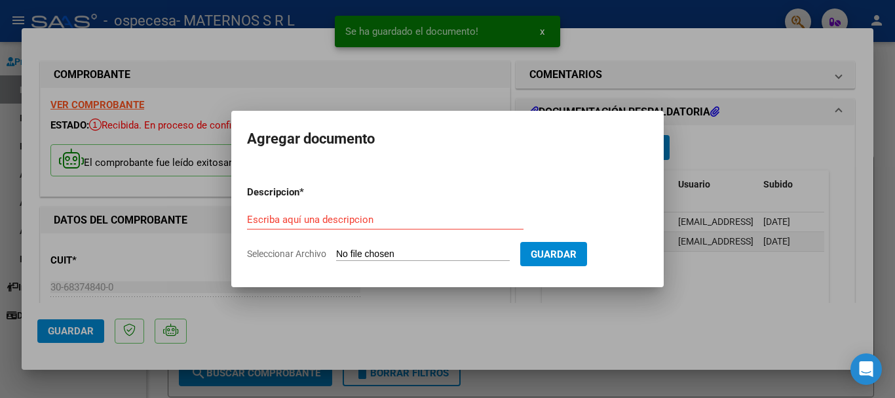
click at [393, 255] on input "Seleccionar Archivo" at bounding box center [423, 254] width 174 height 12
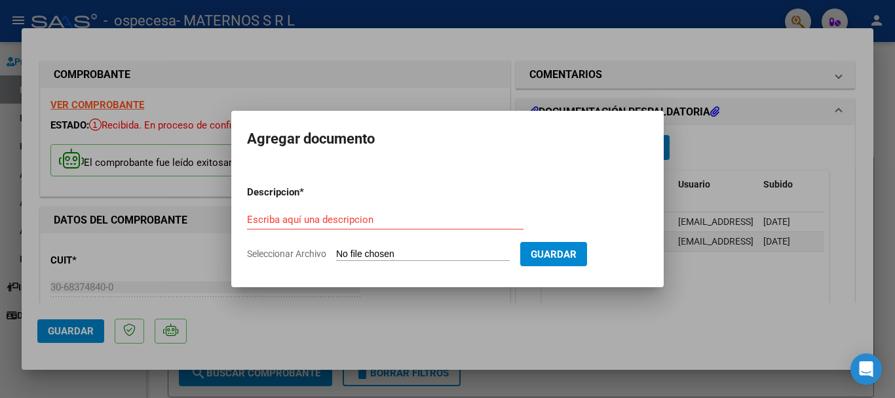
type input "C:\fakepath\OSPECESA LAB JUNIO 2025.pdf"
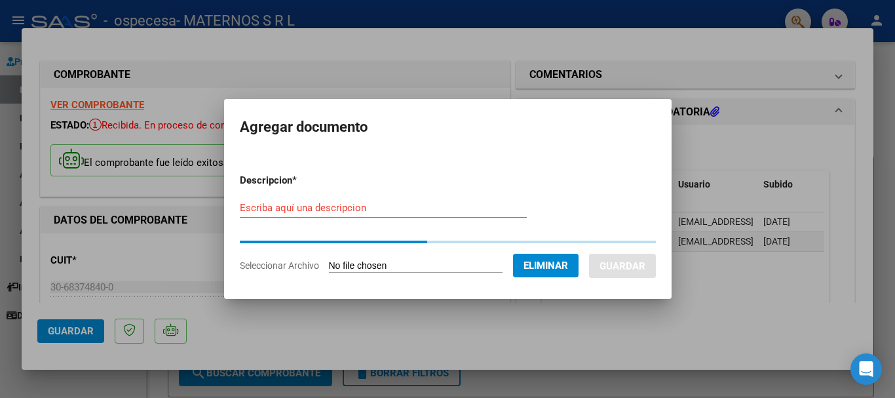
click at [329, 212] on input "Escriba aquí una descripcion" at bounding box center [383, 208] width 287 height 12
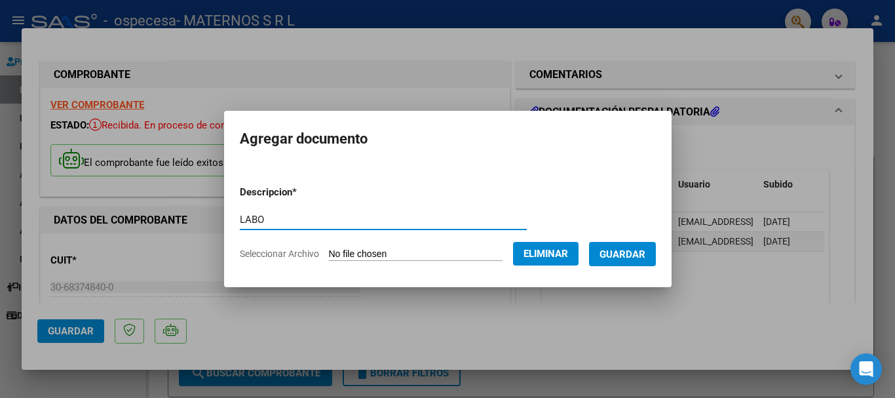
type input "LABO"
click at [636, 255] on span "Guardar" at bounding box center [623, 254] width 46 height 12
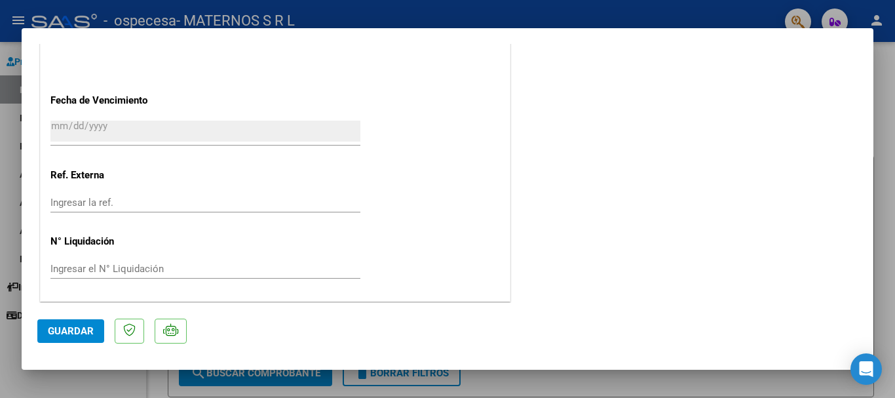
scroll to position [789, 0]
click at [83, 333] on span "Guardar" at bounding box center [71, 331] width 46 height 12
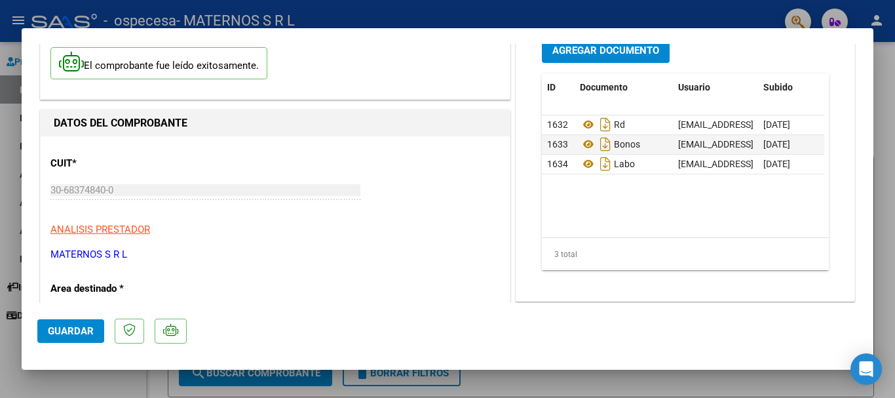
scroll to position [68, 0]
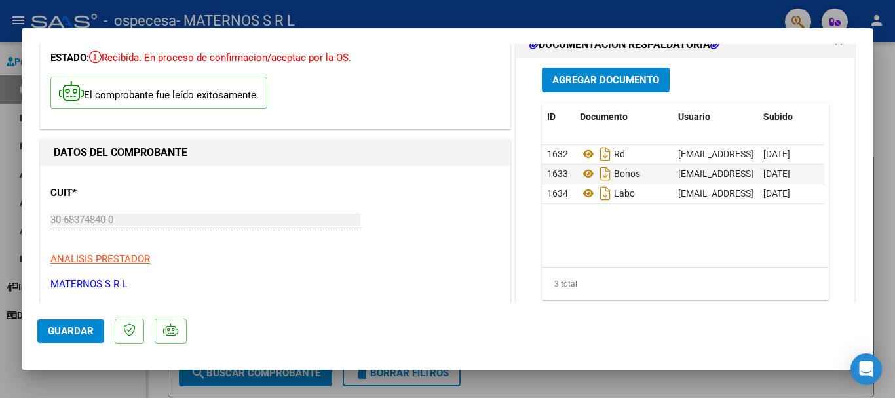
click at [66, 328] on span "Guardar" at bounding box center [71, 331] width 46 height 12
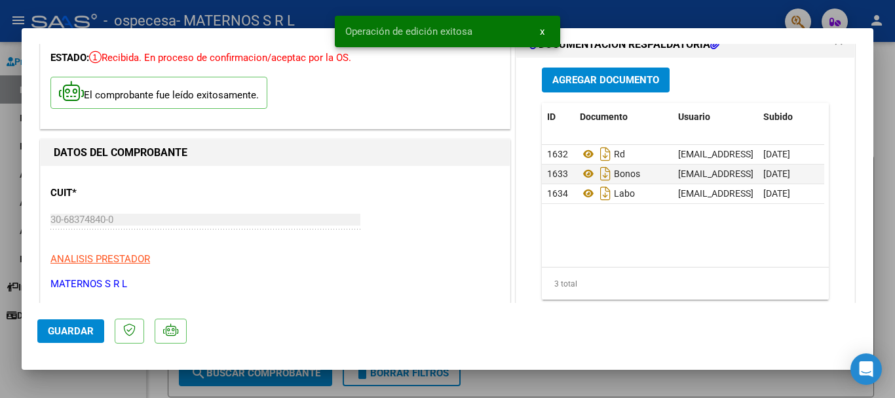
click at [886, 178] on div at bounding box center [447, 199] width 895 height 398
type input "$ 0,00"
